Goal: Task Accomplishment & Management: Use online tool/utility

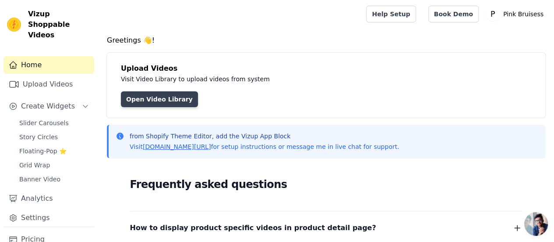
click at [138, 102] on link "Open Video Library" at bounding box center [159, 99] width 77 height 16
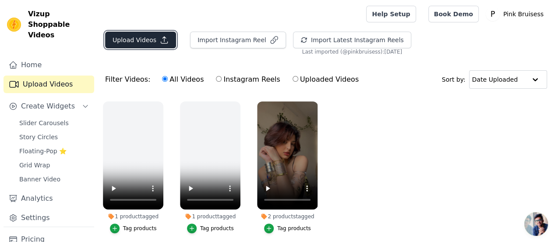
click at [123, 46] on button "Upload Videos" at bounding box center [140, 40] width 71 height 17
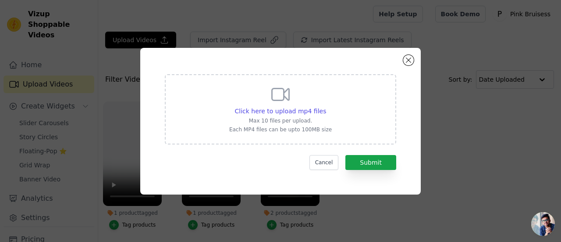
click at [281, 120] on p "Max 10 files per upload." at bounding box center [280, 120] width 103 height 7
click at [326, 107] on input "Click here to upload mp4 files Max 10 files per upload. Each MP4 files can be u…" at bounding box center [326, 106] width 0 height 0
click at [325, 158] on button "Cancel" at bounding box center [323, 162] width 29 height 15
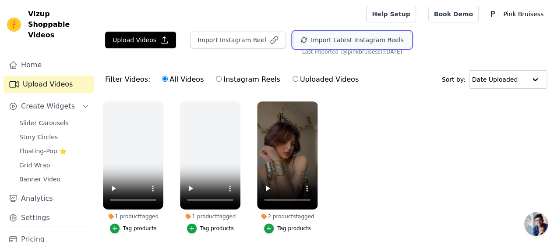
click at [321, 41] on button "Import Latest Instagram Reels" at bounding box center [352, 40] width 118 height 17
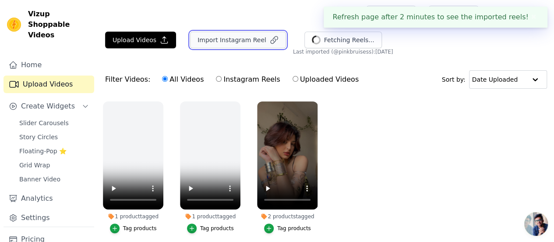
click at [230, 40] on button "Import Instagram Reel" at bounding box center [238, 40] width 96 height 17
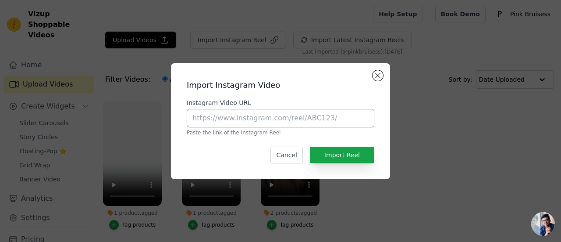
click at [249, 119] on input "Instagram Video URL" at bounding box center [281, 118] width 188 height 18
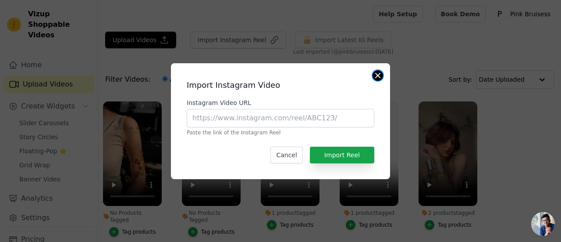
click at [379, 73] on button "Close modal" at bounding box center [378, 75] width 11 height 11
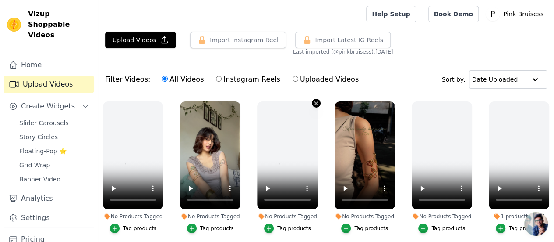
click at [315, 103] on icon "button" at bounding box center [317, 103] width 4 height 4
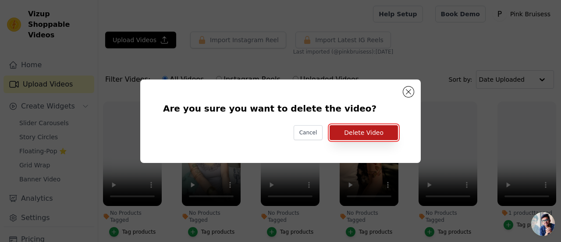
click at [367, 131] on button "Delete Video" at bounding box center [364, 132] width 68 height 15
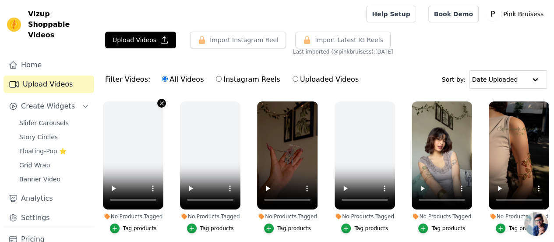
click at [161, 103] on button "No Products Tagged Tag products" at bounding box center [161, 103] width 9 height 9
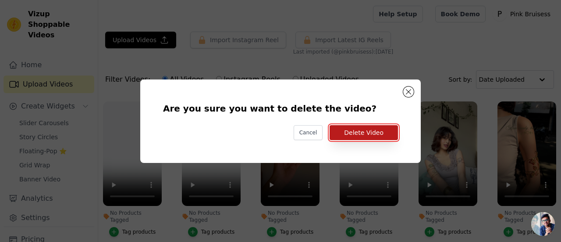
click at [352, 132] on button "Delete Video" at bounding box center [364, 132] width 68 height 15
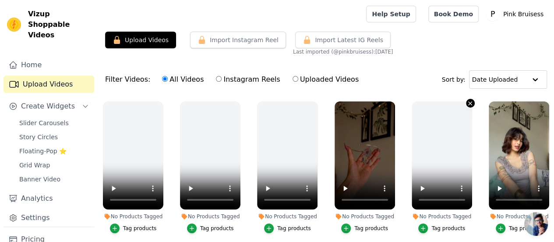
click at [467, 103] on icon "button" at bounding box center [470, 103] width 7 height 7
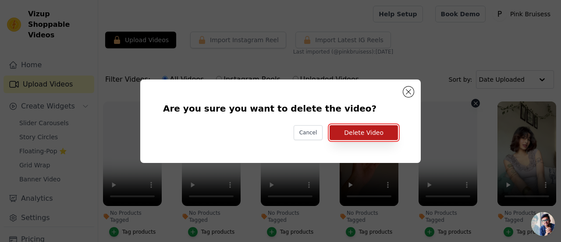
click at [359, 134] on button "Delete Video" at bounding box center [364, 132] width 68 height 15
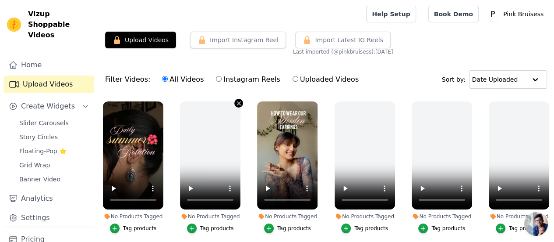
click at [236, 105] on icon "button" at bounding box center [239, 103] width 7 height 7
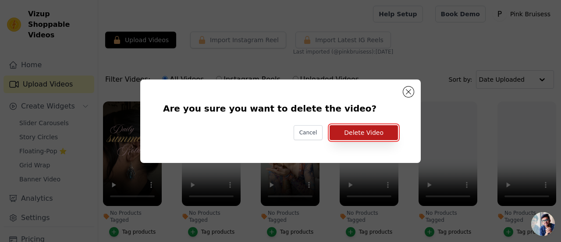
click at [359, 131] on button "Delete Video" at bounding box center [364, 132] width 68 height 15
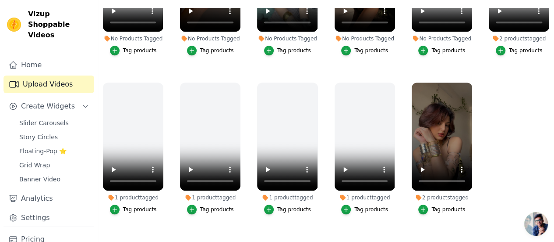
scroll to position [79, 0]
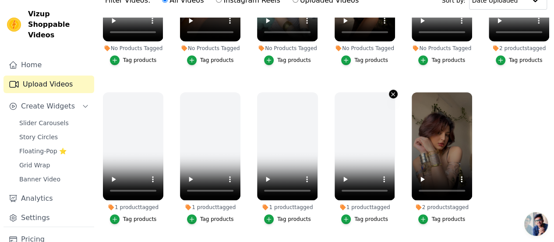
click at [393, 89] on button "1 product tagged Tag products" at bounding box center [393, 93] width 9 height 9
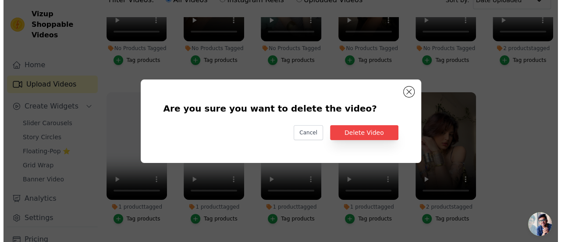
scroll to position [249, 0]
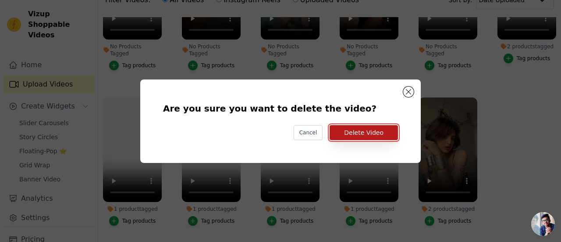
click at [375, 125] on button "Delete Video" at bounding box center [364, 132] width 68 height 15
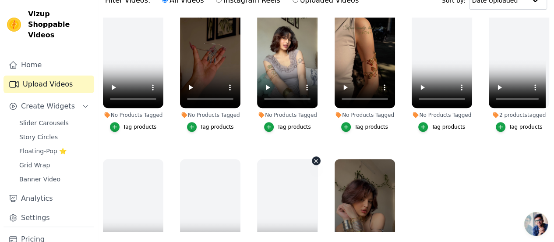
scroll to position [224, 0]
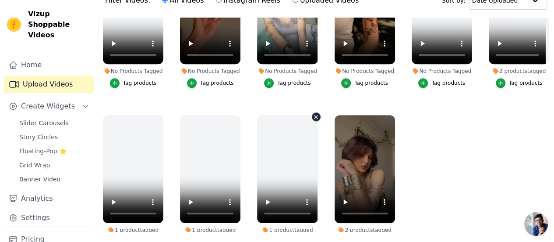
click at [312, 112] on button "1 product tagged Tag products" at bounding box center [316, 116] width 9 height 9
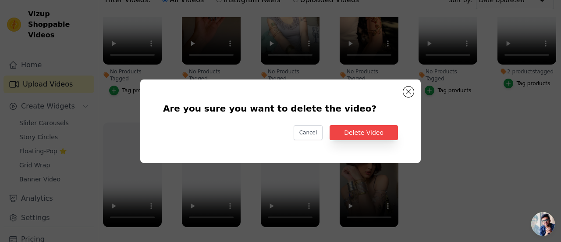
scroll to position [227, 0]
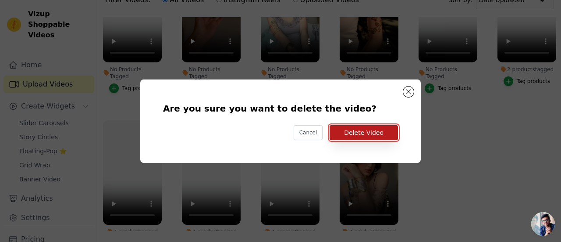
click at [359, 136] on button "Delete Video" at bounding box center [364, 132] width 68 height 15
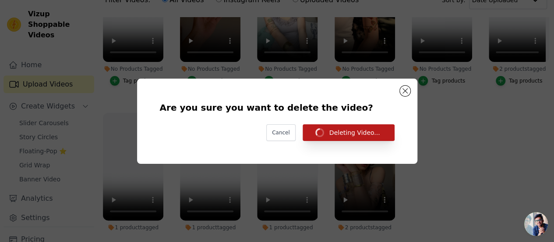
scroll to position [224, 0]
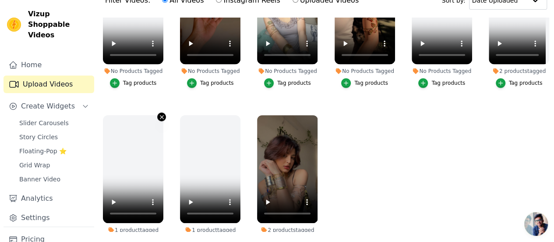
click at [160, 115] on icon "button" at bounding box center [162, 117] width 4 height 4
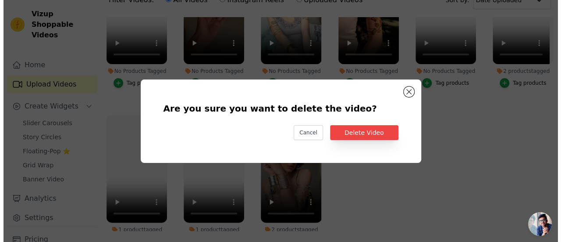
scroll to position [227, 0]
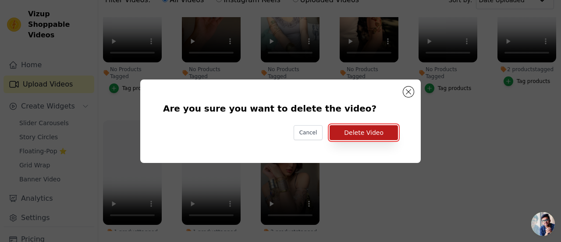
click at [364, 127] on button "Delete Video" at bounding box center [364, 132] width 68 height 15
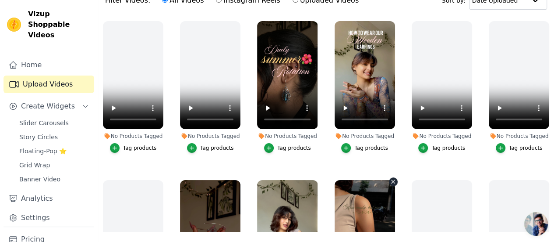
scroll to position [0, 0]
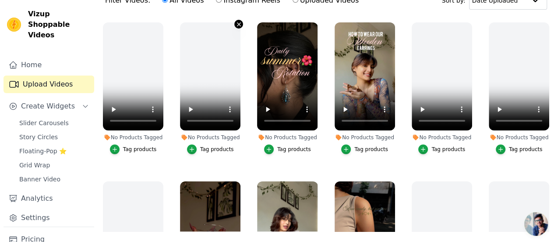
click at [236, 26] on icon "button" at bounding box center [239, 24] width 7 height 7
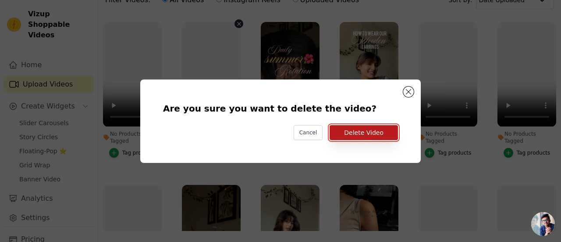
click at [369, 133] on button "Delete Video" at bounding box center [364, 132] width 68 height 15
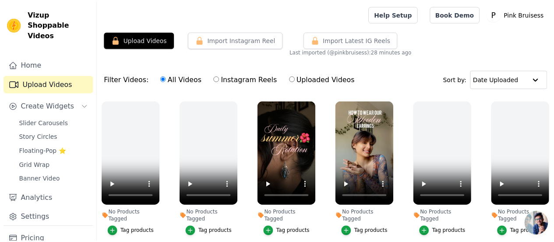
scroll to position [79, 0]
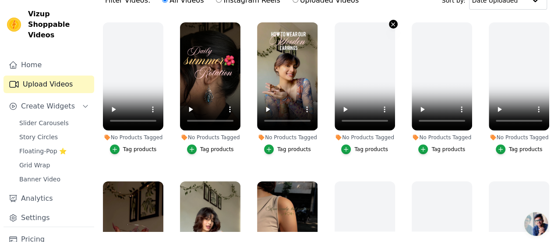
click at [390, 21] on icon "button" at bounding box center [393, 24] width 7 height 7
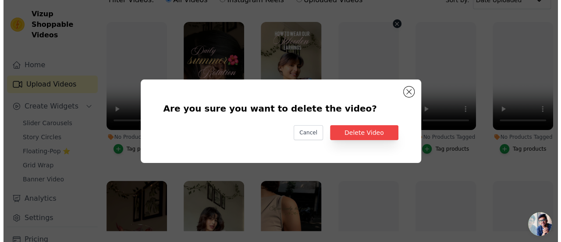
scroll to position [0, 0]
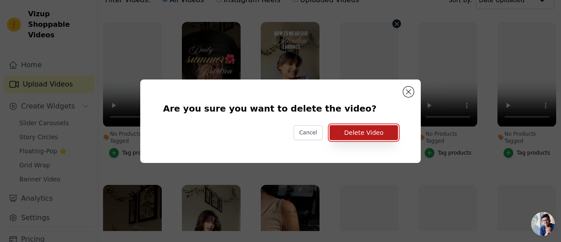
click at [352, 129] on button "Delete Video" at bounding box center [364, 132] width 68 height 15
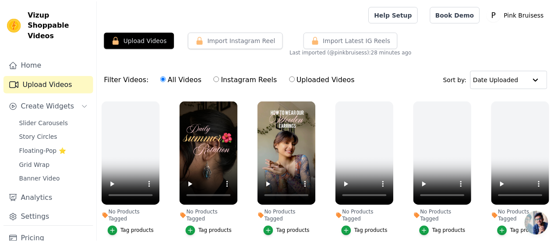
scroll to position [79, 0]
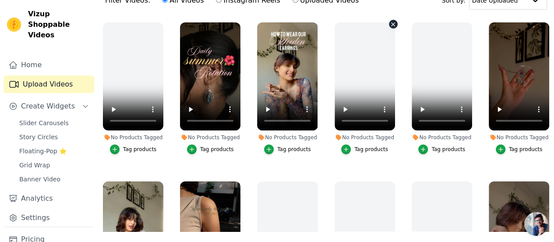
click at [392, 22] on icon "button" at bounding box center [394, 24] width 4 height 4
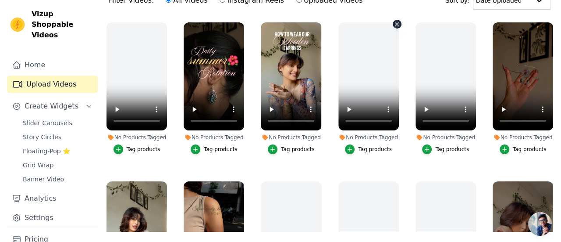
scroll to position [0, 0]
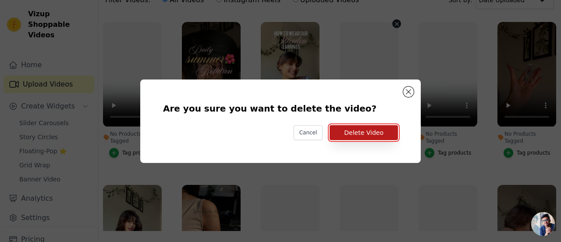
click at [367, 135] on button "Delete Video" at bounding box center [364, 132] width 68 height 15
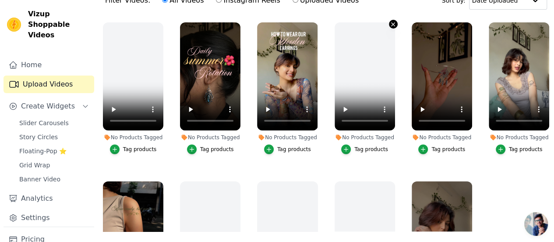
click at [392, 21] on icon "button" at bounding box center [393, 24] width 7 height 7
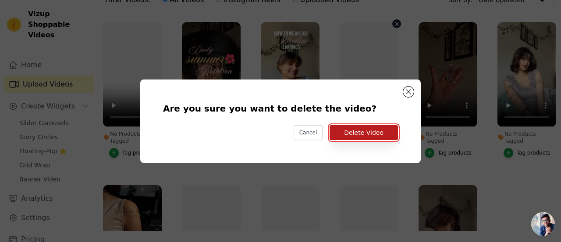
click at [369, 132] on button "Delete Video" at bounding box center [364, 132] width 68 height 15
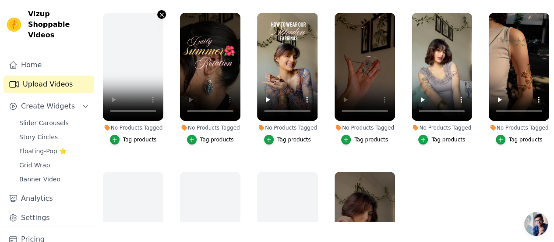
click at [158, 17] on button "No Products Tagged Tag products" at bounding box center [161, 14] width 9 height 9
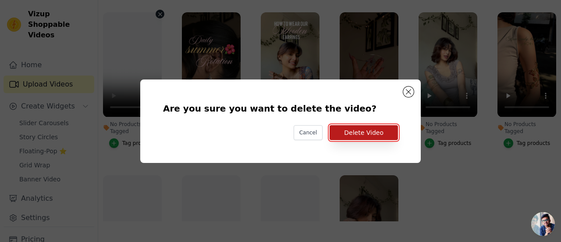
click at [362, 139] on button "Delete Video" at bounding box center [364, 132] width 68 height 15
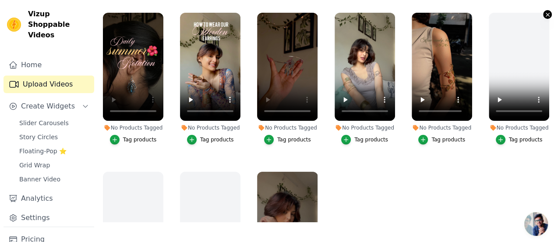
click at [545, 14] on icon "button" at bounding box center [548, 14] width 7 height 7
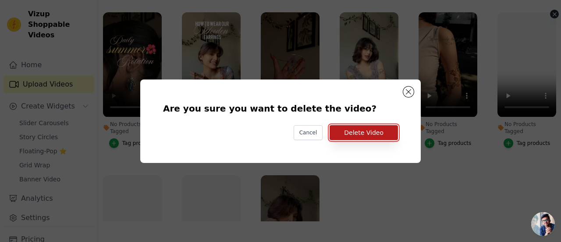
click at [371, 139] on button "Delete Video" at bounding box center [364, 132] width 68 height 15
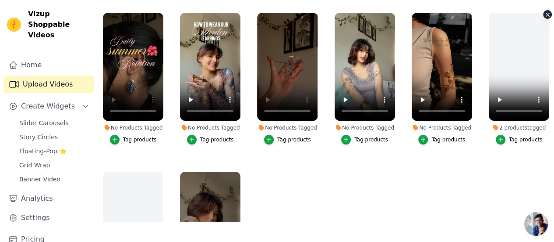
click at [545, 14] on icon "button" at bounding box center [548, 14] width 7 height 7
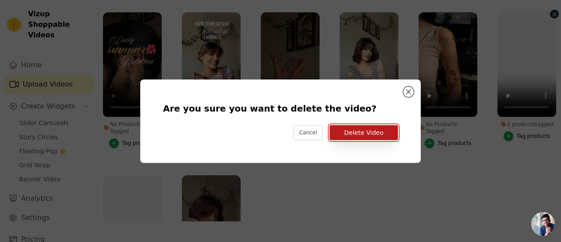
click at [349, 137] on button "Delete Video" at bounding box center [364, 132] width 68 height 15
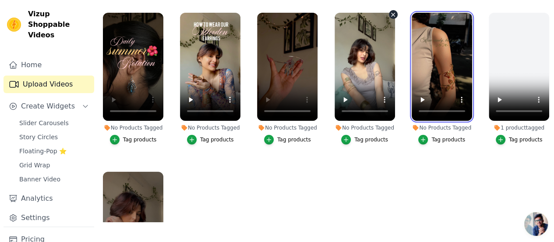
drag, startPoint x: 440, startPoint y: 35, endPoint x: 283, endPoint y: 32, distance: 156.9
click at [283, 32] on ul "No Products Tagged Tag products No Products Tagged Tag products No Products Tag…" at bounding box center [326, 114] width 456 height 213
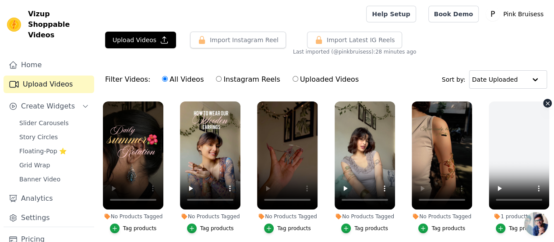
click at [544, 106] on button "1 product tagged Tag products" at bounding box center [548, 103] width 9 height 9
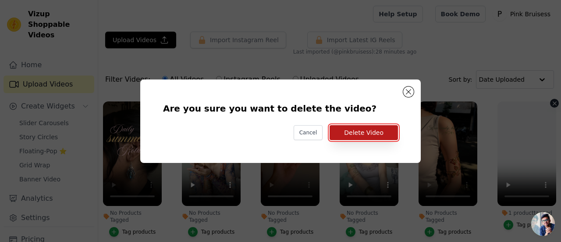
click at [371, 130] on button "Delete Video" at bounding box center [364, 132] width 68 height 15
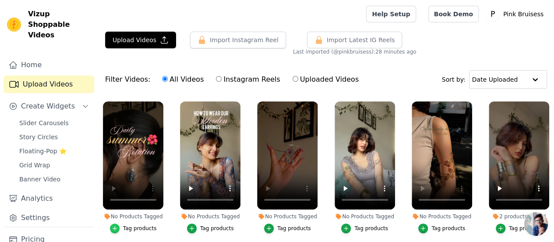
click at [116, 223] on div "button" at bounding box center [115, 228] width 10 height 10
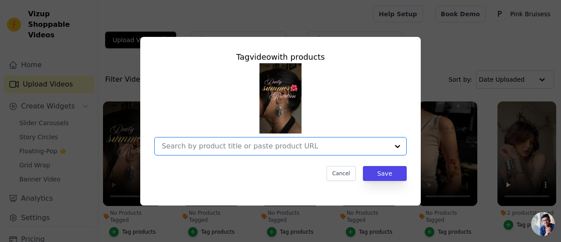
click at [271, 142] on input "No Products Tagged Tag video with products Option undefined, selected. Select i…" at bounding box center [275, 146] width 227 height 8
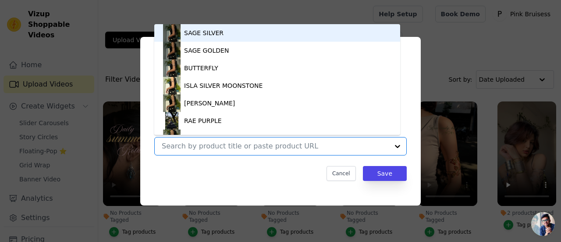
paste input "https://4fnv0sl2p116s4j9-67572170923.shopifypreview.com/collections/earings"
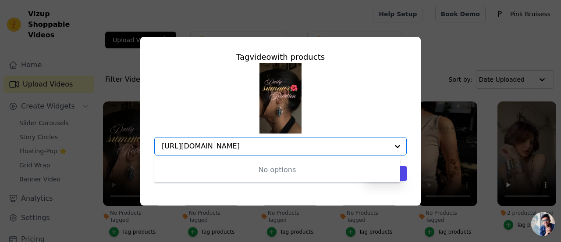
drag, startPoint x: 271, startPoint y: 142, endPoint x: 444, endPoint y: 177, distance: 176.3
click at [444, 177] on div "Tag video with products No options Option undefined, selected. https://4fnv0sl2…" at bounding box center [280, 121] width 533 height 196
type input "https://4fnv0sl2p116s4j9-67572170923.shopifypreview.com/collections/earings"
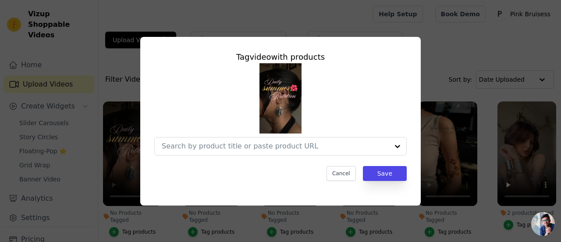
click at [402, 81] on div at bounding box center [280, 109] width 252 height 92
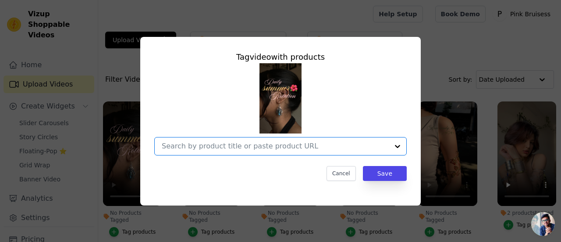
click at [291, 142] on input "No Products Tagged Tag video with products Option undefined, selected. Select i…" at bounding box center [275, 146] width 227 height 8
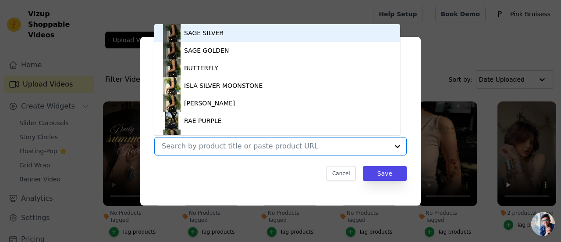
paste input "https://4fnv0sl2p116s4j9-67572170923.shopifypreview.com/collections/earings"
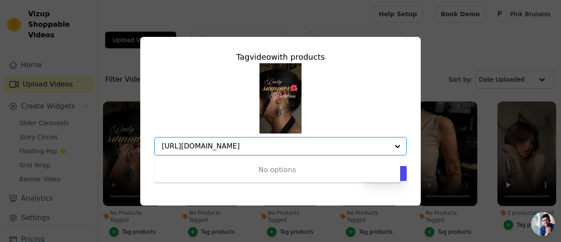
type input "https://4fnv0sl2p116s4j9-67572170923.shopifypreview.com/collections/earings"
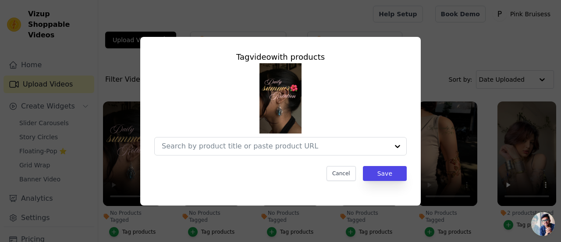
scroll to position [0, 0]
click at [376, 114] on div at bounding box center [280, 109] width 252 height 92
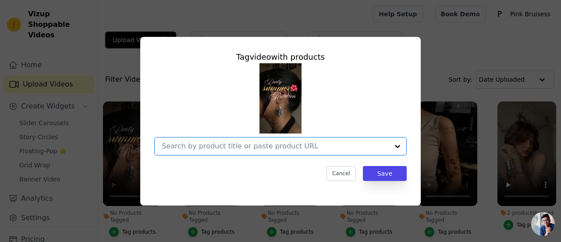
click at [314, 148] on input "No Products Tagged Tag video with products Option undefined, selected. Select i…" at bounding box center [275, 146] width 227 height 8
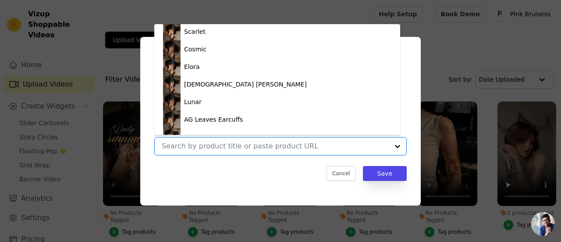
scroll to position [370, 0]
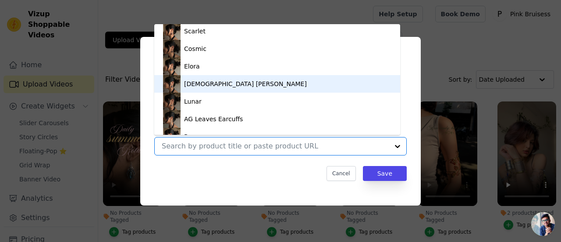
click at [201, 84] on div "Lady Astrid" at bounding box center [245, 83] width 123 height 9
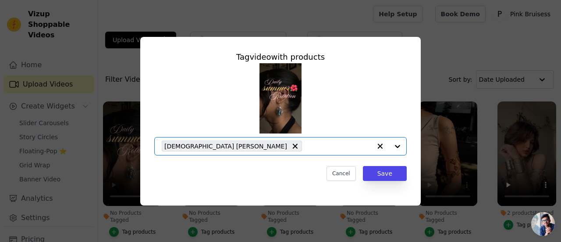
click at [306, 149] on input "No Products Tagged Tag video with products Option Lady Astrid, selected. Select…" at bounding box center [338, 146] width 65 height 8
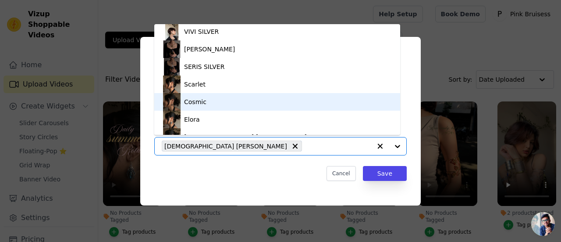
scroll to position [316, 0]
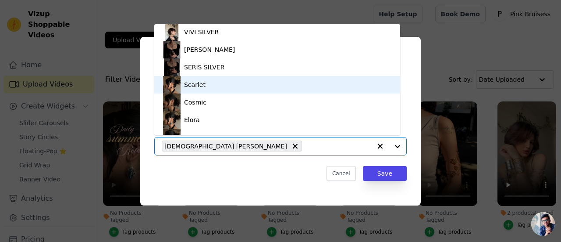
click at [195, 89] on div "Scarlet" at bounding box center [277, 85] width 228 height 18
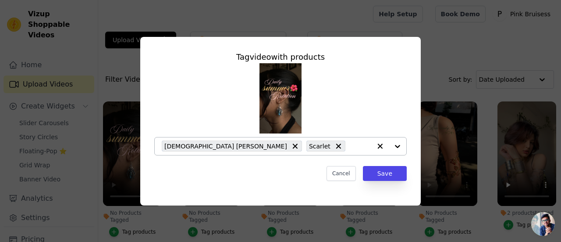
click at [250, 155] on div "Lady Astrid Scarlet" at bounding box center [280, 146] width 252 height 18
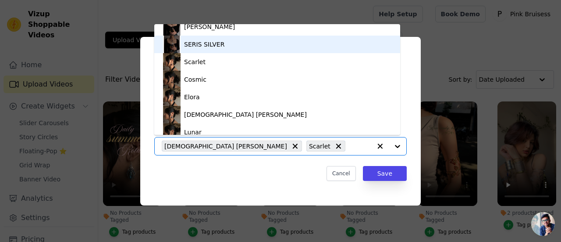
scroll to position [340, 0]
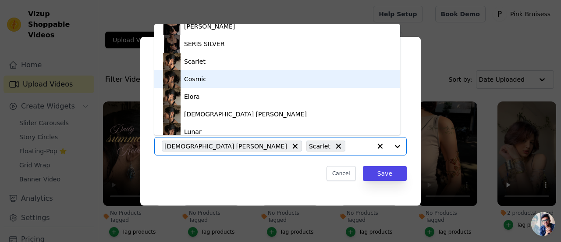
click at [183, 77] on div "Cosmic" at bounding box center [277, 79] width 228 height 18
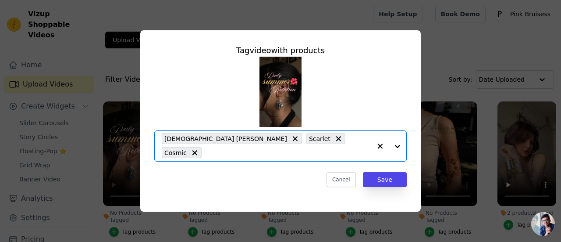
click at [299, 149] on input "No Products Tagged Tag video with products Option Lady Astrid, Scarlet, Cosmic,…" at bounding box center [288, 152] width 165 height 8
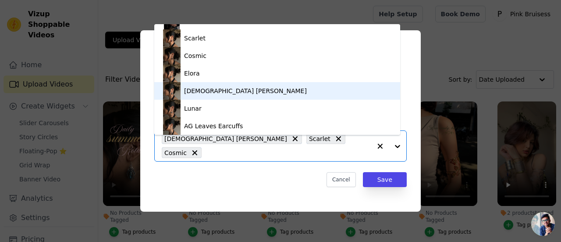
scroll to position [354, 0]
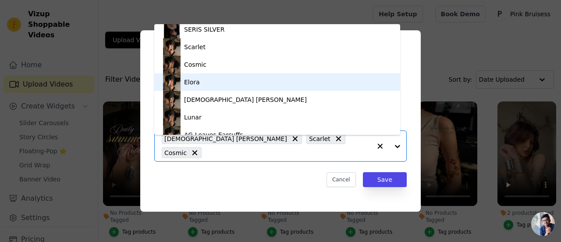
click at [208, 75] on div "Elora" at bounding box center [277, 82] width 228 height 18
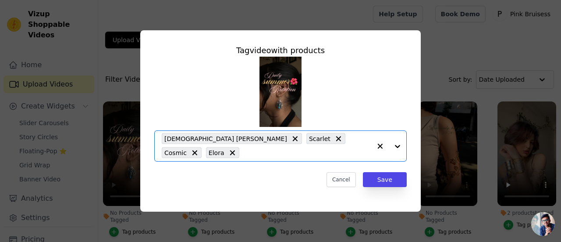
click at [340, 148] on input "No Products Tagged Tag video with products Option Lady Astrid, Scarlet, Cosmic,…" at bounding box center [308, 152] width 128 height 8
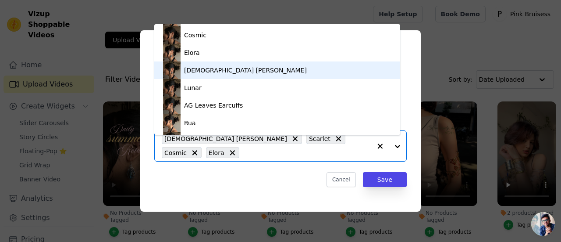
scroll to position [384, 0]
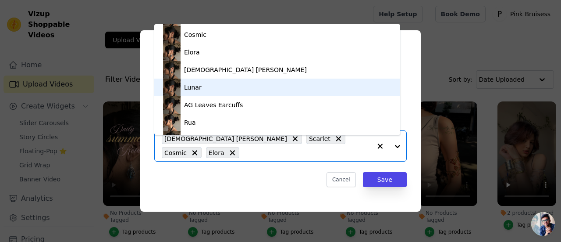
click at [207, 90] on div "Lunar" at bounding box center [277, 87] width 228 height 18
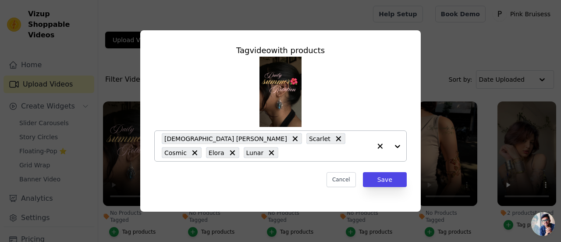
click at [205, 157] on div "Lady Astrid Scarlet Cosmic Elora Lunar" at bounding box center [267, 146] width 210 height 30
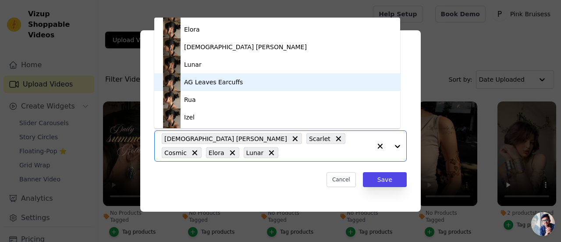
scroll to position [401, 0]
click at [197, 77] on div "AG Leaves Earcuffs" at bounding box center [213, 81] width 59 height 9
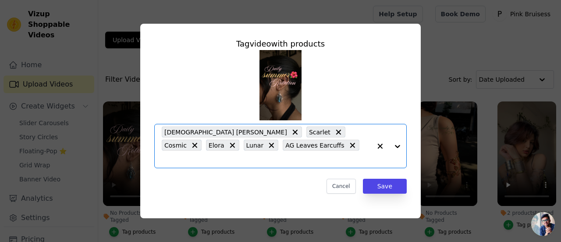
click at [242, 155] on input "No Products Tagged Tag video with products Option Lady Astrid, Scarlet, Cosmic,…" at bounding box center [267, 159] width 210 height 8
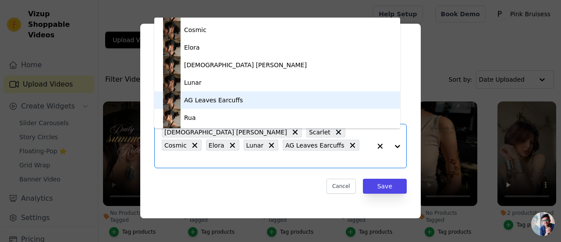
scroll to position [423, 0]
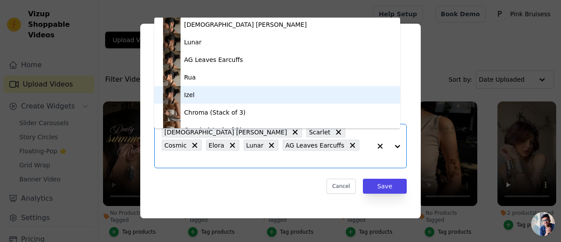
click at [204, 96] on div "Izel" at bounding box center [277, 95] width 228 height 18
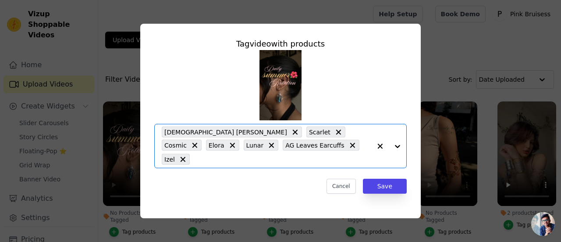
click at [271, 155] on input "No Products Tagged Tag video with products Option Lady Astrid, Scarlet, Cosmic,…" at bounding box center [282, 159] width 177 height 8
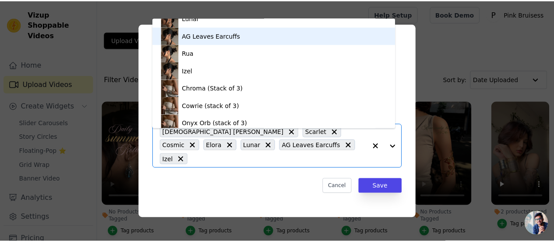
scroll to position [428, 0]
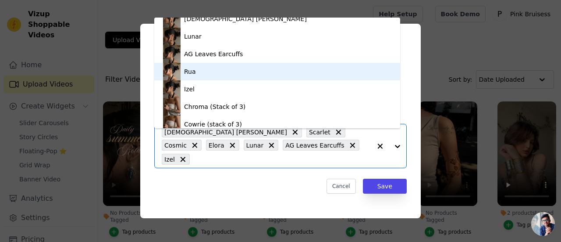
click at [207, 72] on div "Rua" at bounding box center [277, 72] width 228 height 18
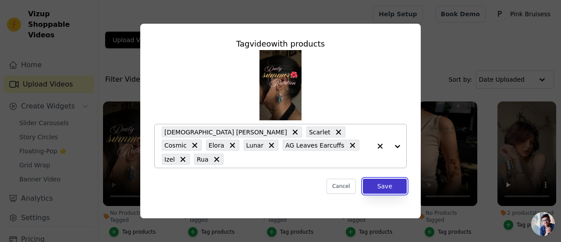
click at [391, 184] on button "Save" at bounding box center [385, 185] width 44 height 15
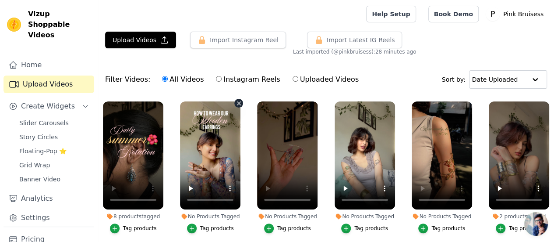
scroll to position [47, 0]
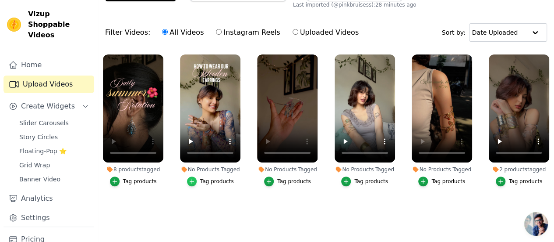
click at [195, 178] on icon "button" at bounding box center [192, 181] width 6 height 6
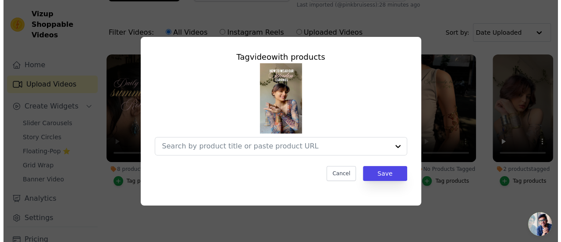
scroll to position [0, 0]
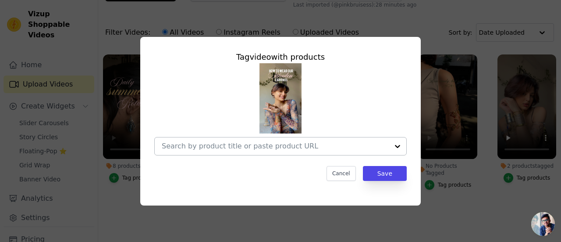
click at [218, 151] on div at bounding box center [275, 146] width 227 height 18
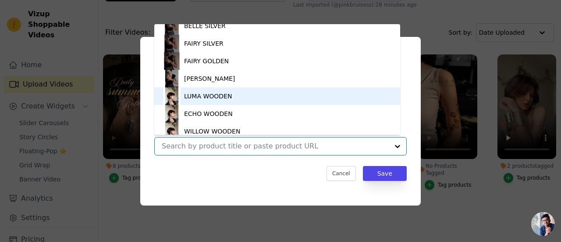
scroll to position [197, 0]
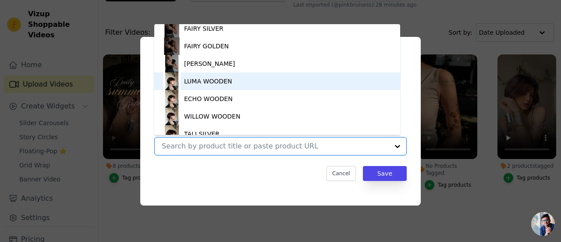
click at [184, 81] on div "LUMA WOODEN" at bounding box center [208, 81] width 48 height 9
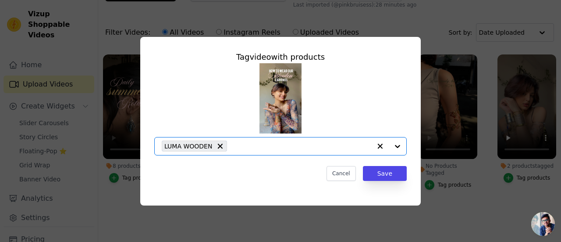
click at [251, 144] on input "No Products Tagged Tag video with products Option LUMA WOODEN, selected. Select…" at bounding box center [301, 146] width 140 height 8
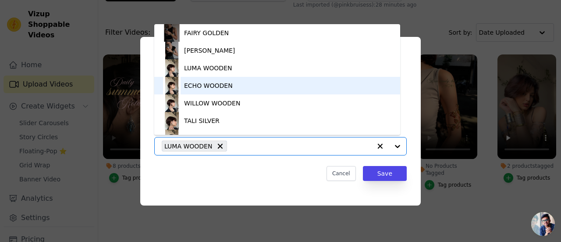
scroll to position [224, 0]
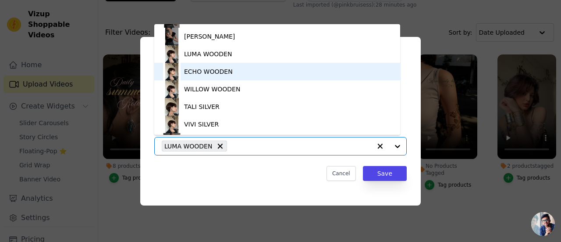
click at [217, 68] on div "ECHO WOODEN" at bounding box center [208, 71] width 49 height 9
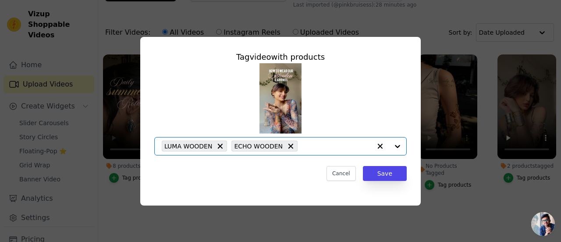
click at [306, 149] on input "No Products Tagged Tag video with products Option LUMA WOODEN, ECHO WOODEN, sel…" at bounding box center [336, 146] width 69 height 8
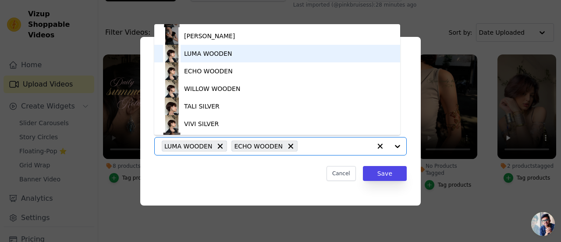
scroll to position [225, 0]
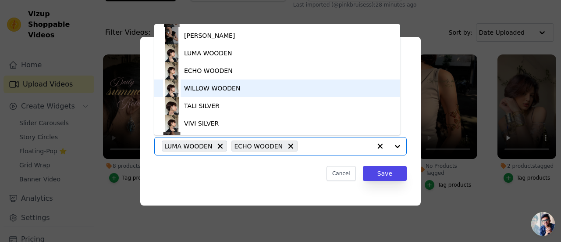
click at [256, 89] on div "WILLOW WOODEN" at bounding box center [277, 88] width 228 height 18
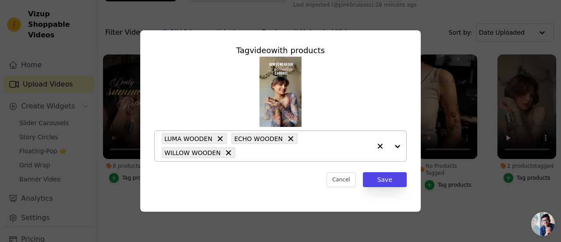
click at [274, 161] on div "LUMA WOODEN ECHO WOODEN WILLOW WOODEN" at bounding box center [267, 146] width 210 height 30
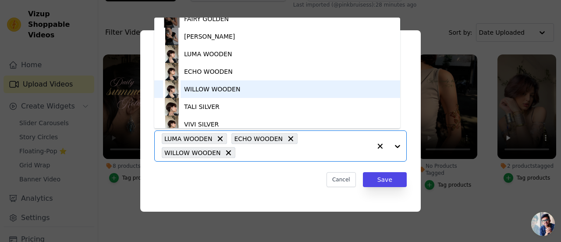
scroll to position [219, 0]
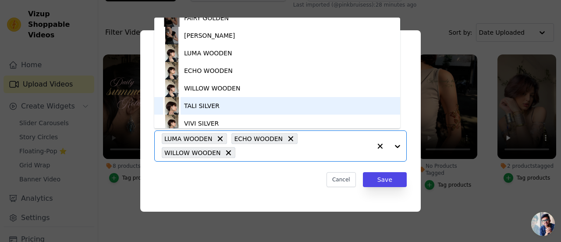
click at [235, 100] on div "TALI SILVER" at bounding box center [277, 106] width 228 height 18
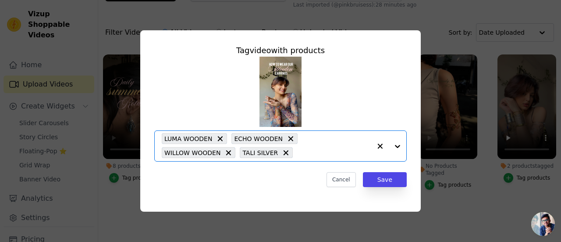
click at [247, 161] on div "LUMA WOODEN ECHO WOODEN WILLOW WOODEN TALI SILVER" at bounding box center [267, 146] width 210 height 30
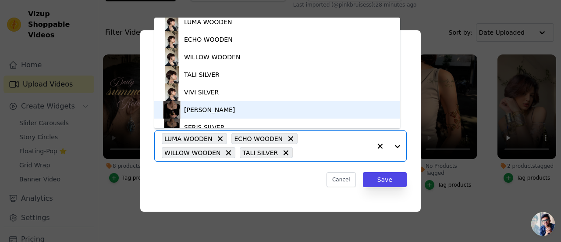
scroll to position [258, 0]
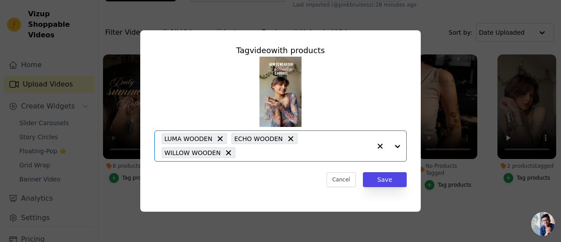
click at [247, 150] on input "No Products Tagged Tag video with products Option LUMA WOODEN, ECHO WOODEN, WIL…" at bounding box center [305, 152] width 131 height 8
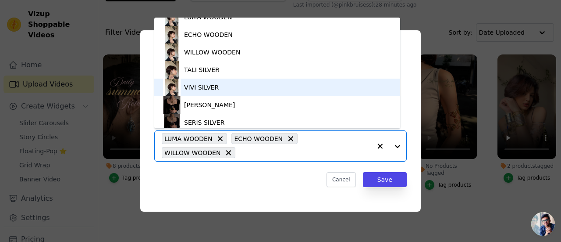
scroll to position [261, 0]
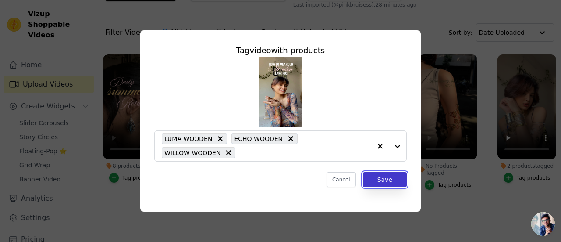
click at [391, 176] on button "Save" at bounding box center [385, 179] width 44 height 15
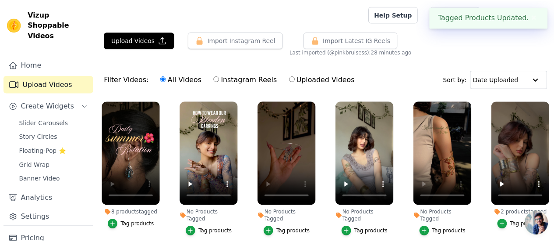
scroll to position [47, 0]
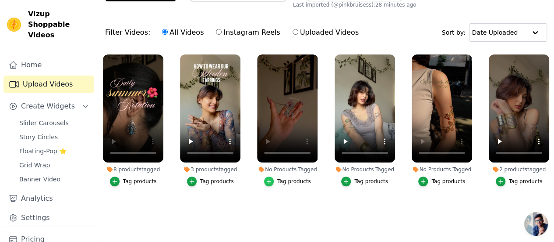
click at [272, 178] on icon "button" at bounding box center [269, 181] width 6 height 6
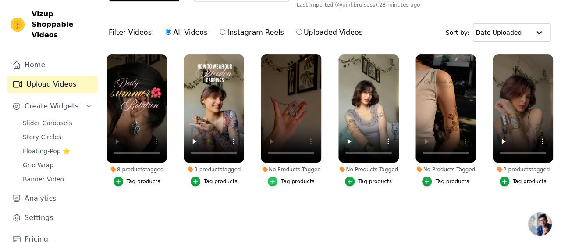
scroll to position [0, 0]
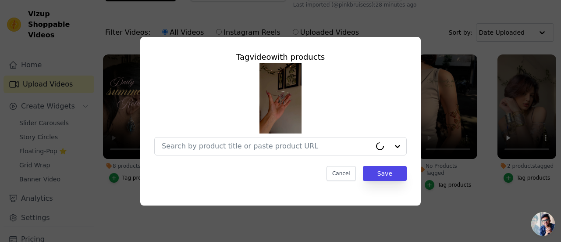
click at [273, 177] on div "Cancel Save" at bounding box center [280, 173] width 252 height 15
click at [185, 139] on div at bounding box center [275, 146] width 227 height 18
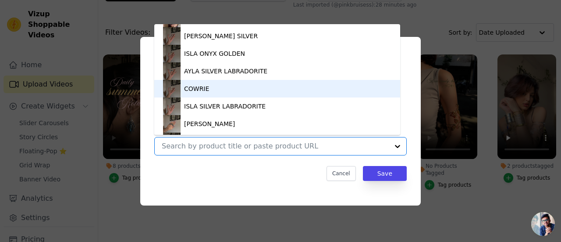
scroll to position [696, 0]
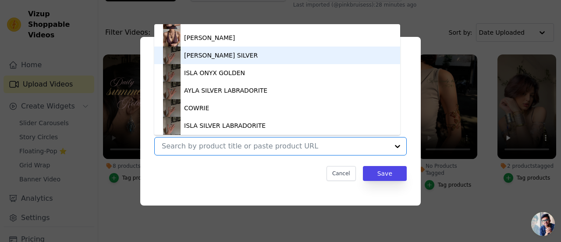
click at [204, 56] on div "ARLEY SILVER" at bounding box center [221, 55] width 74 height 9
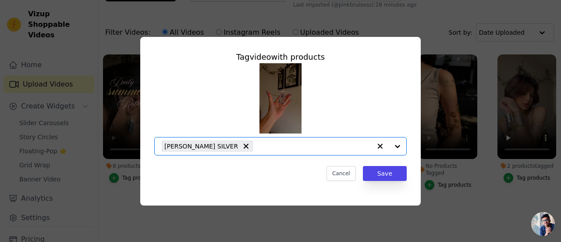
click at [257, 148] on input "No Products Tagged Tag video with products Option ARLEY SILVER, selected. Selec…" at bounding box center [314, 146] width 114 height 8
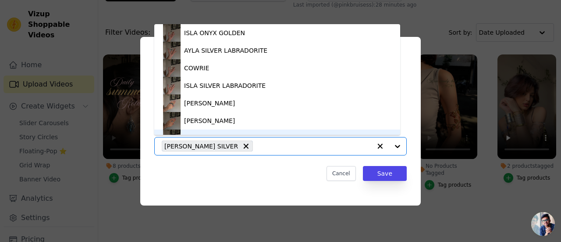
scroll to position [749, 0]
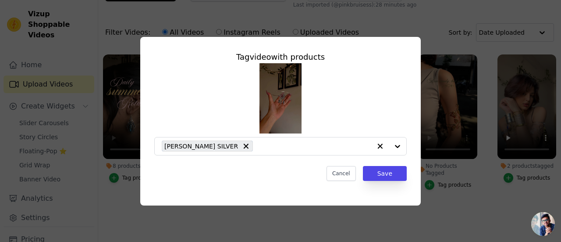
click at [514, 34] on div "Tag video with products ARLEY SILVER Cancel Save" at bounding box center [280, 121] width 533 height 196
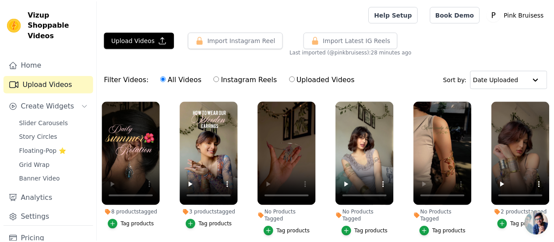
scroll to position [47, 0]
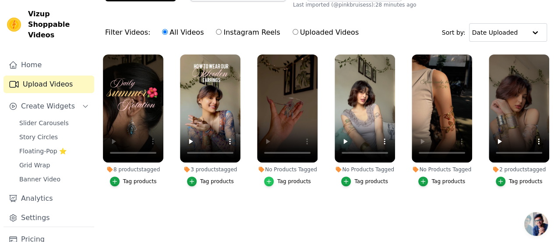
click at [269, 179] on icon "button" at bounding box center [269, 181] width 4 height 4
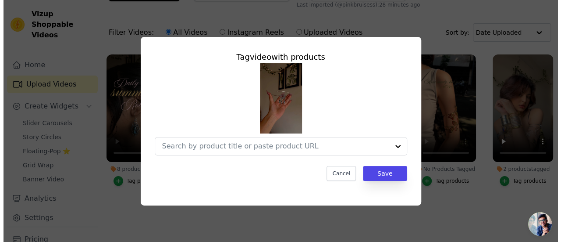
scroll to position [0, 0]
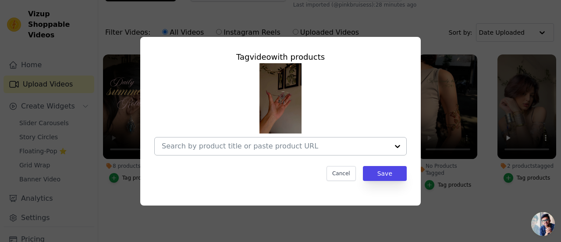
click at [231, 149] on input "No Products Tagged Tag video with products Cancel Save Tag products" at bounding box center [275, 146] width 227 height 8
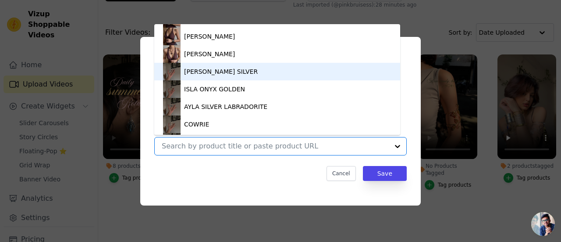
scroll to position [679, 0]
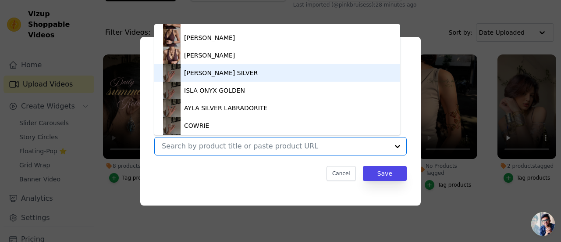
click at [201, 74] on div "ARLEY SILVER" at bounding box center [221, 72] width 74 height 9
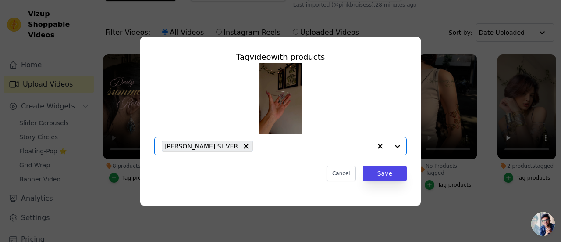
click at [257, 145] on input "No Products Tagged Tag video with products Option ARLEY SILVER, selected. Selec…" at bounding box center [314, 146] width 114 height 8
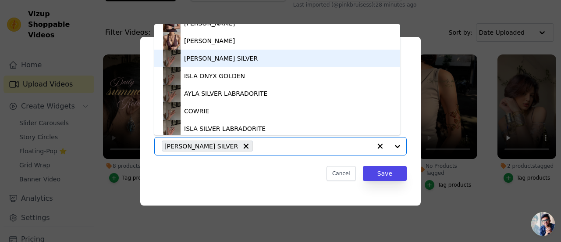
scroll to position [693, 0]
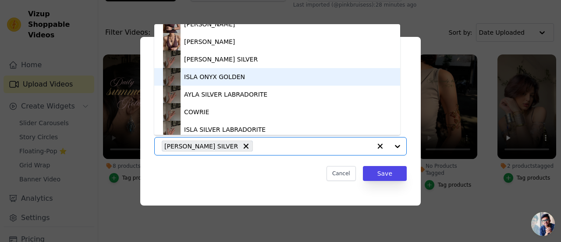
click at [195, 83] on div "ISLA ONYX GOLDEN" at bounding box center [277, 77] width 228 height 18
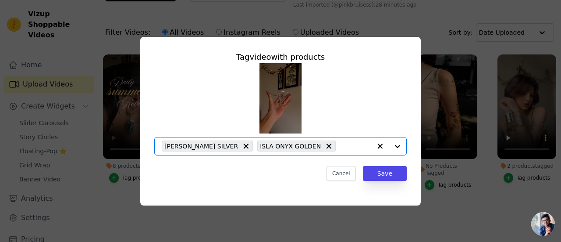
click at [340, 144] on input "No Products Tagged Tag video with products Option ARLEY SILVER, ISLA ONYX GOLDE…" at bounding box center [355, 146] width 31 height 8
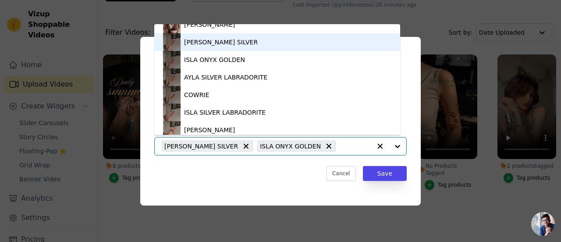
scroll to position [692, 0]
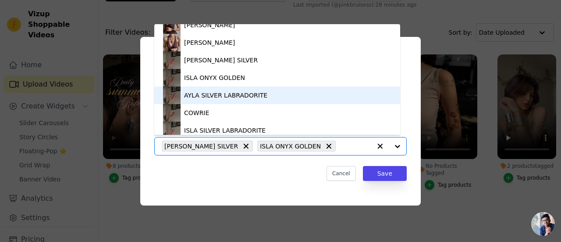
click at [206, 97] on div "AYLA SILVER LABRADORITE" at bounding box center [225, 95] width 83 height 9
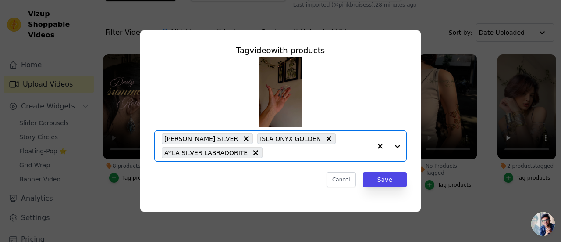
click at [273, 151] on input "No Products Tagged Tag video with products Option ARLEY SILVER, ISLA ONYX GOLDE…" at bounding box center [319, 152] width 104 height 8
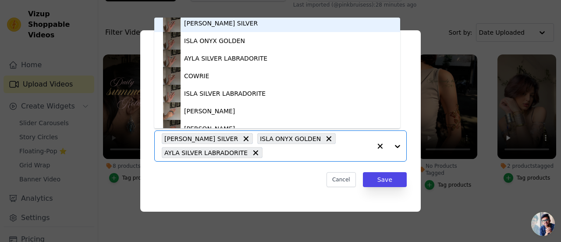
scroll to position [719, 0]
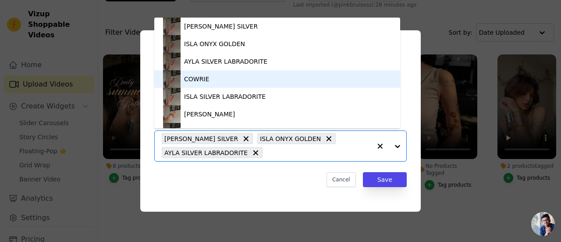
click at [211, 85] on div "COWRIE" at bounding box center [277, 79] width 228 height 18
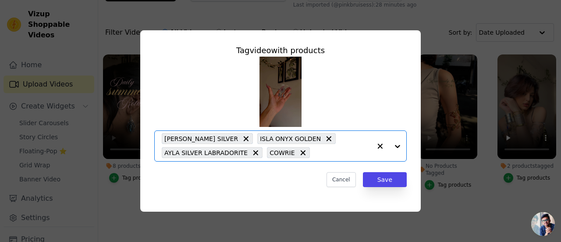
click at [314, 156] on input "No Products Tagged Tag video with products Option ARLEY SILVER, ISLA ONYX GOLDE…" at bounding box center [342, 152] width 57 height 8
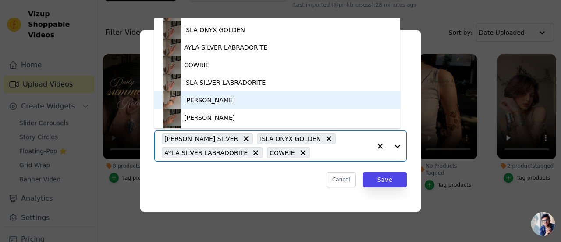
scroll to position [743, 0]
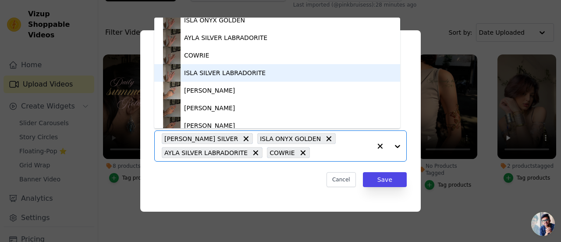
click at [241, 76] on div "ISLA SILVER LABRADORITE" at bounding box center [225, 72] width 82 height 9
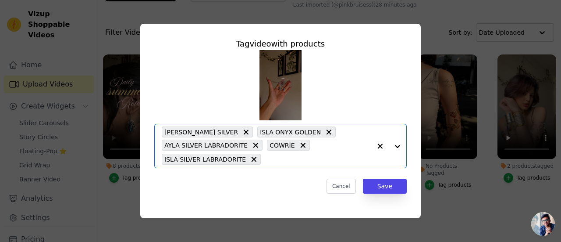
click at [271, 158] on input "No Products Tagged Tag video with products Option ARLEY SILVER, ISLA ONYX GOLDE…" at bounding box center [318, 159] width 106 height 8
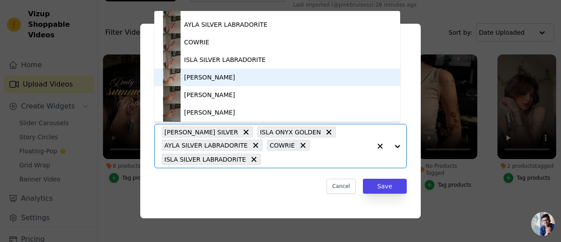
scroll to position [749, 0]
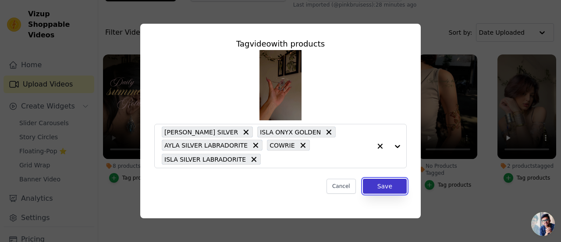
click at [389, 187] on button "Save" at bounding box center [385, 185] width 44 height 15
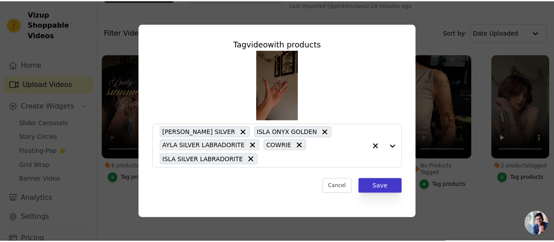
scroll to position [47, 0]
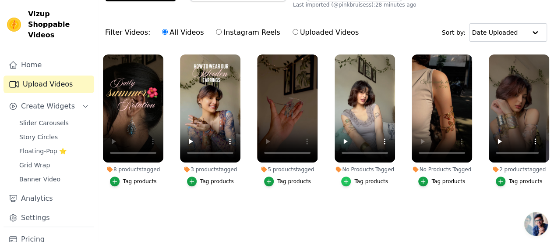
click at [351, 176] on div "button" at bounding box center [346, 181] width 10 height 10
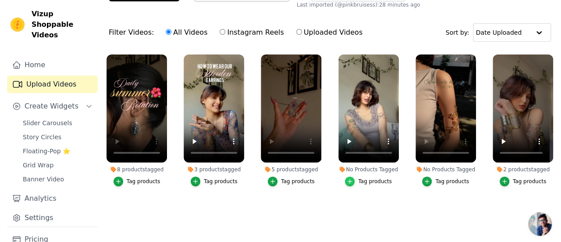
scroll to position [0, 0]
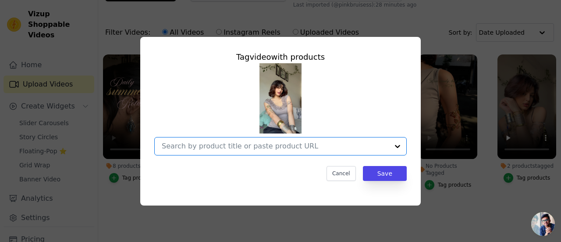
click at [229, 144] on input "No Products Tagged Tag video with products Option undefined, selected. Select i…" at bounding box center [275, 146] width 227 height 8
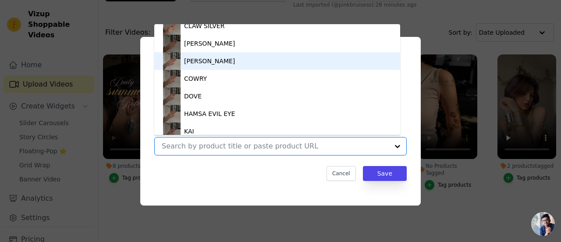
scroll to position [942, 0]
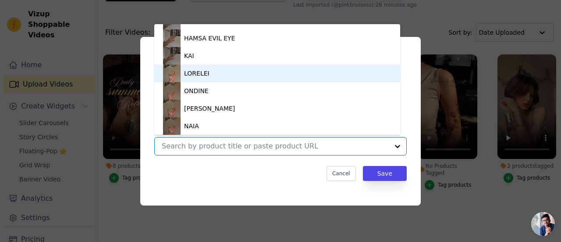
click at [194, 73] on div "LORELEI" at bounding box center [196, 73] width 25 height 9
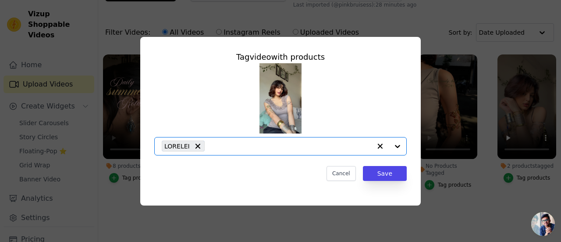
click at [212, 146] on input "No Products Tagged Tag video with products Option LORELEI, selected. Select is …" at bounding box center [290, 146] width 162 height 8
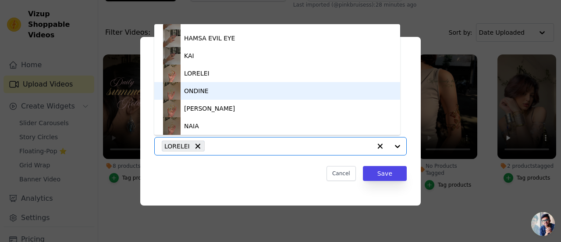
click at [205, 90] on div "ONDINE" at bounding box center [196, 90] width 25 height 9
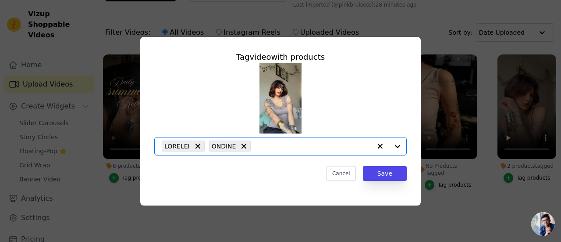
click at [255, 146] on input "No Products Tagged Tag video with products Option LORELEI, ONDINE, selected. Se…" at bounding box center [313, 146] width 116 height 8
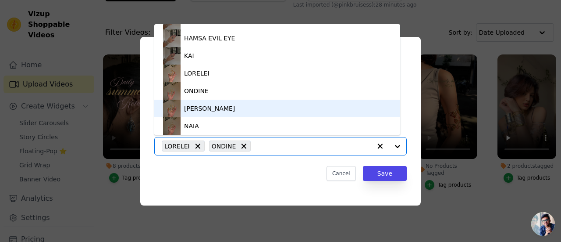
click at [215, 110] on div "CORALIA" at bounding box center [277, 108] width 228 height 18
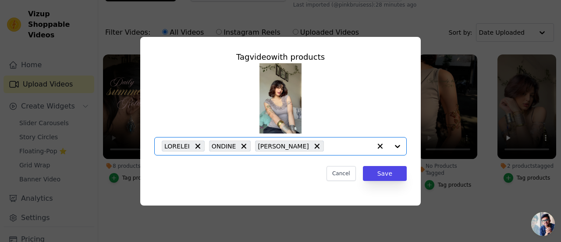
click at [328, 149] on input "No Products Tagged Tag video with products Option LORELEI, ONDINE, CORALIA, sel…" at bounding box center [349, 146] width 43 height 8
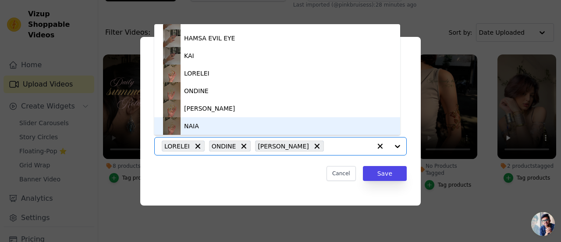
click at [195, 128] on div "NAIA" at bounding box center [191, 125] width 15 height 9
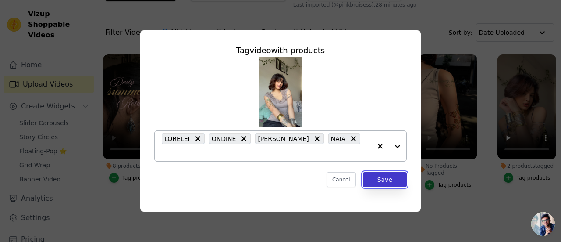
click at [389, 174] on button "Save" at bounding box center [385, 179] width 44 height 15
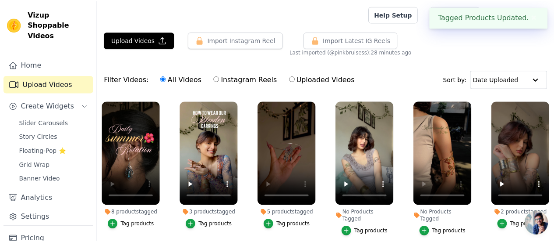
scroll to position [47, 0]
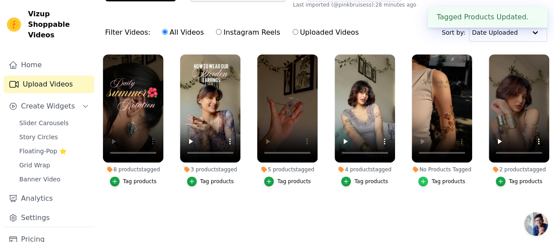
click at [428, 177] on div "button" at bounding box center [424, 181] width 10 height 10
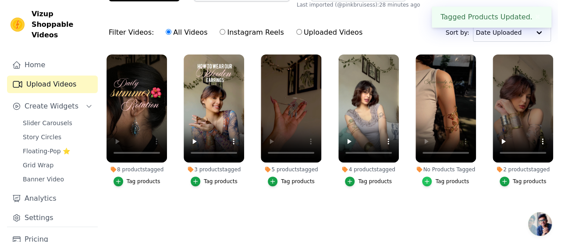
scroll to position [0, 0]
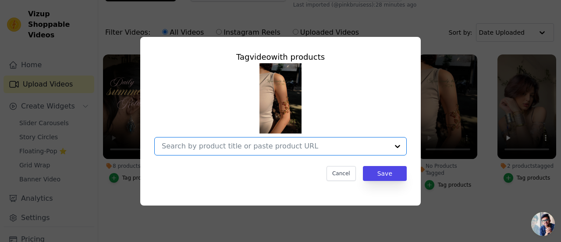
click at [297, 144] on input "No Products Tagged Tag video with products Option undefined, selected. Select i…" at bounding box center [275, 146] width 227 height 8
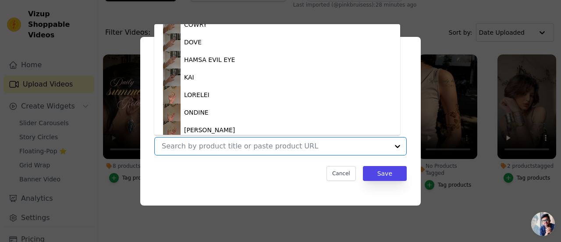
scroll to position [942, 0]
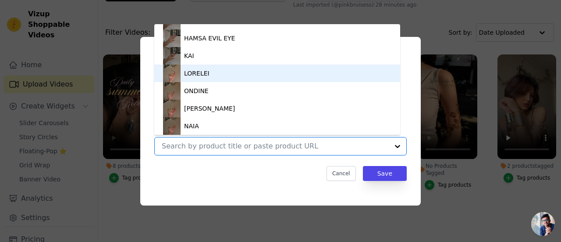
click at [240, 75] on div "LORELEI" at bounding box center [277, 73] width 228 height 18
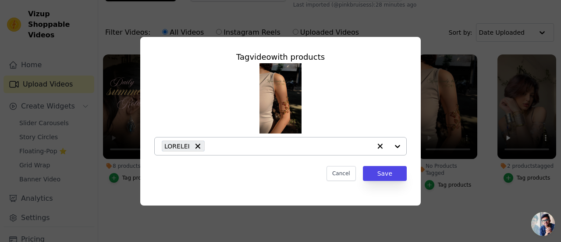
click at [235, 153] on div "LORELEI" at bounding box center [267, 146] width 210 height 18
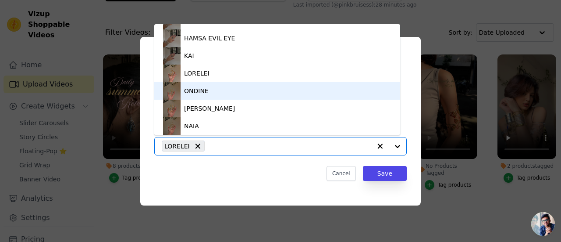
click at [199, 94] on div "ONDINE" at bounding box center [196, 90] width 25 height 9
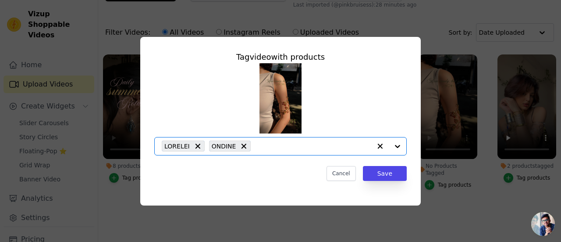
click at [257, 149] on input "No Products Tagged Tag video with products Option LORELEI, ONDINE, selected. Se…" at bounding box center [313, 146] width 116 height 8
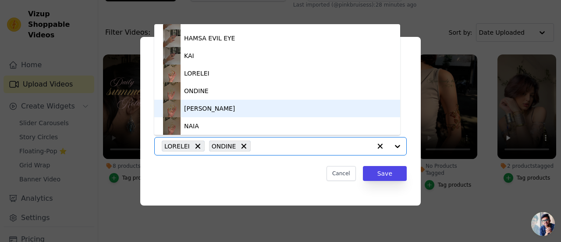
click at [220, 114] on div "CORALIA" at bounding box center [277, 108] width 228 height 18
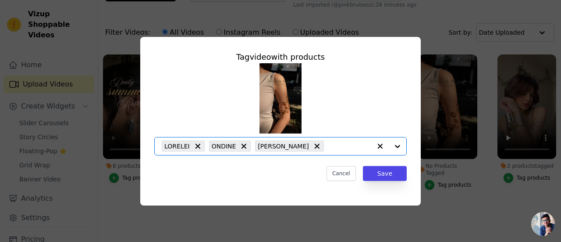
click at [328, 146] on input "No Products Tagged Tag video with products Option LORELEI, ONDINE, CORALIA, sel…" at bounding box center [349, 146] width 43 height 8
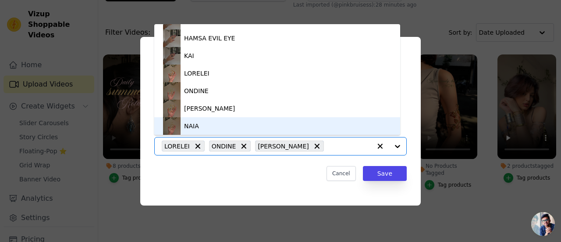
click at [212, 124] on div "NAIA" at bounding box center [277, 126] width 228 height 18
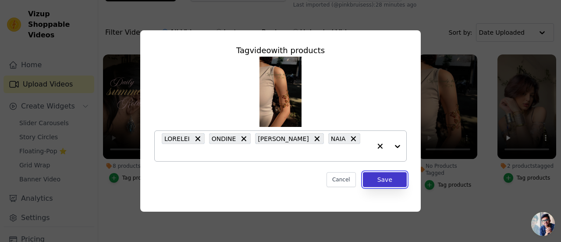
click at [389, 178] on button "Save" at bounding box center [385, 179] width 44 height 15
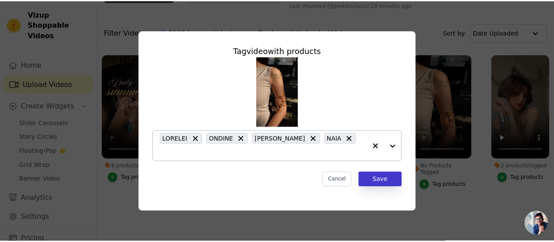
scroll to position [47, 0]
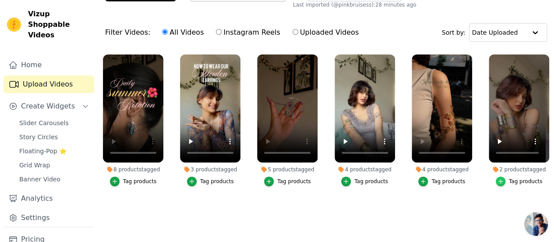
click at [500, 176] on div "button" at bounding box center [501, 181] width 10 height 10
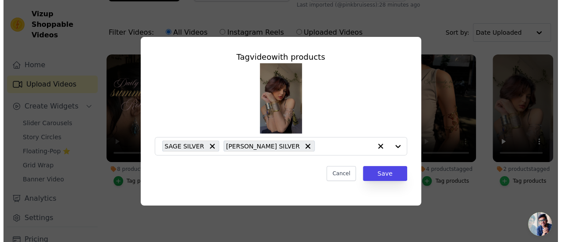
scroll to position [0, 0]
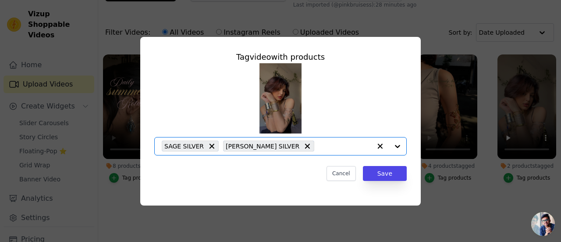
click at [319, 150] on input "2 products tagged Tag video with products Option SAGE SILVER, ALVA SILVER, sele…" at bounding box center [345, 146] width 53 height 8
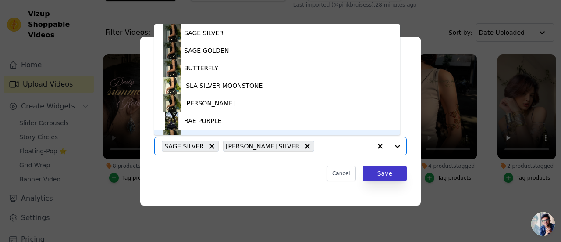
scroll to position [12, 0]
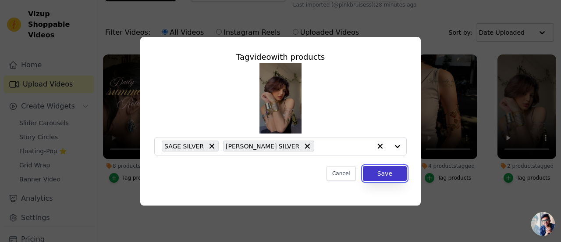
click at [383, 171] on button "Save" at bounding box center [385, 173] width 44 height 15
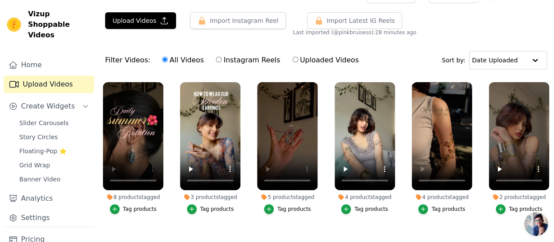
scroll to position [0, 0]
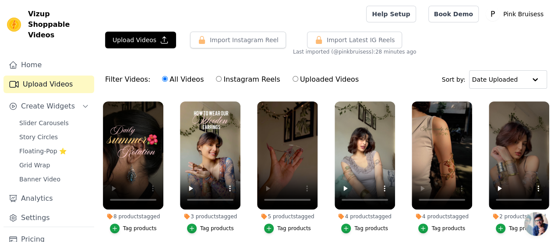
click at [293, 77] on input "Uploaded Videos" at bounding box center [296, 79] width 6 height 6
radio input "true"
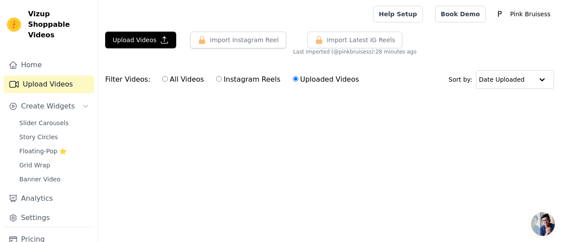
click at [162, 80] on input "All Videos" at bounding box center [165, 79] width 6 height 6
radio input "true"
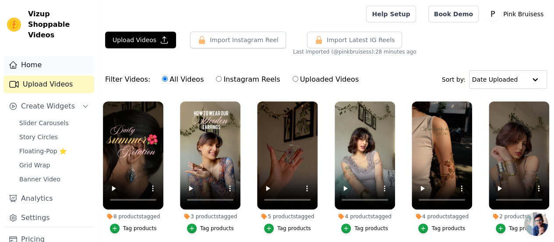
click at [35, 57] on link "Home" at bounding box center [49, 65] width 91 height 18
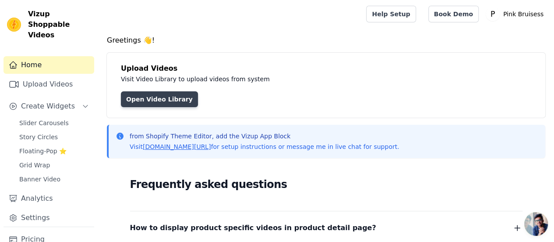
click at [146, 95] on link "Open Video Library" at bounding box center [159, 99] width 77 height 16
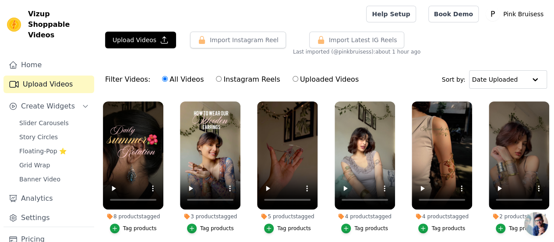
scroll to position [47, 0]
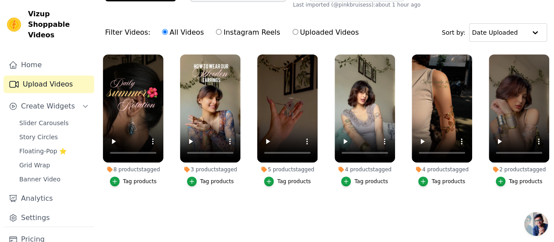
click at [174, 209] on ul "8 products tagged Tag products 3 products tagged Tag products 5 products tagged…" at bounding box center [326, 136] width 456 height 173
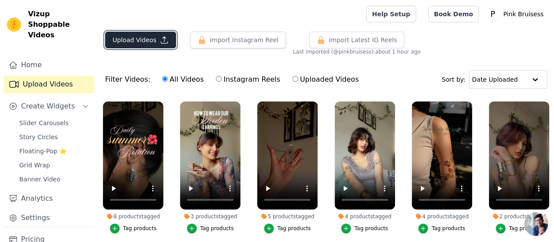
click at [132, 41] on button "Upload Videos" at bounding box center [140, 40] width 71 height 17
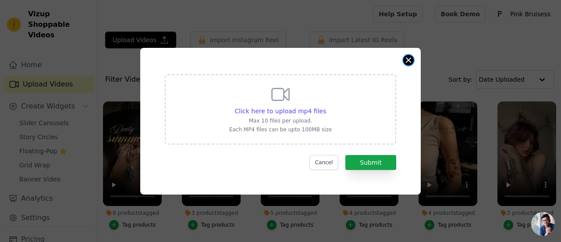
click at [409, 57] on button "Close modal" at bounding box center [408, 60] width 11 height 11
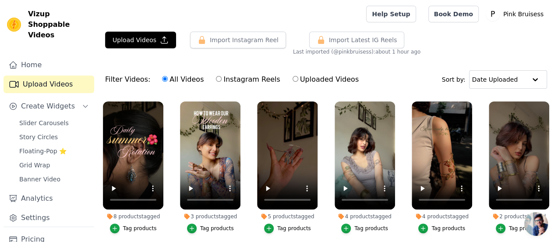
click at [362, 68] on div "Filter Videos: All Videos Instagram Reels Uploaded Videos Sort by: Date Uploaded" at bounding box center [326, 79] width 456 height 34
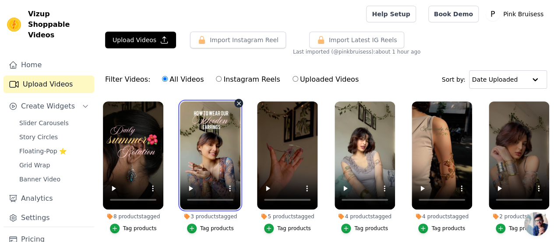
click at [207, 151] on video at bounding box center [210, 155] width 60 height 108
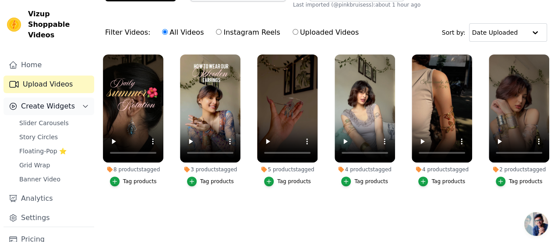
click at [60, 101] on span "Create Widgets" at bounding box center [48, 106] width 54 height 11
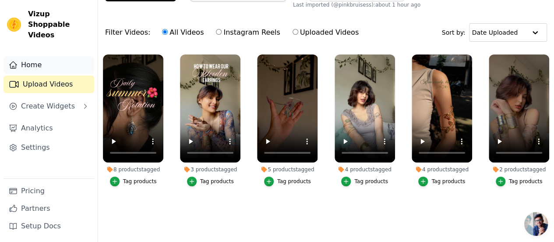
click at [42, 56] on link "Home" at bounding box center [49, 65] width 91 height 18
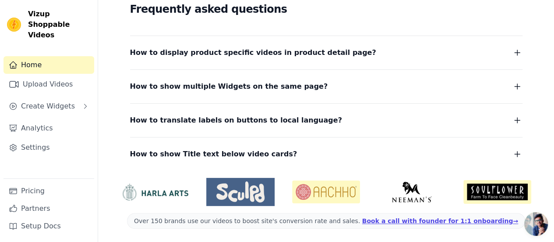
scroll to position [59, 0]
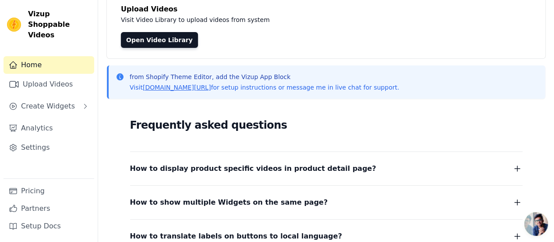
click at [520, 171] on icon "button" at bounding box center [517, 168] width 11 height 11
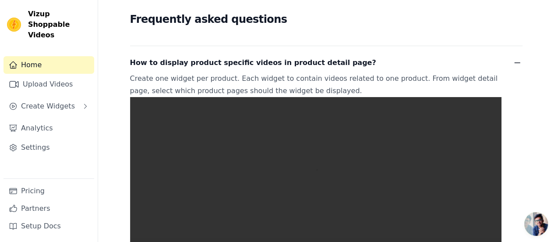
scroll to position [172, 0]
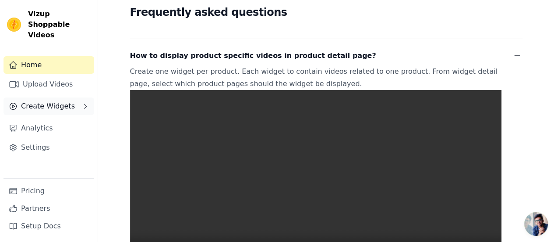
click at [85, 103] on icon "Sidebar" at bounding box center [85, 106] width 7 height 7
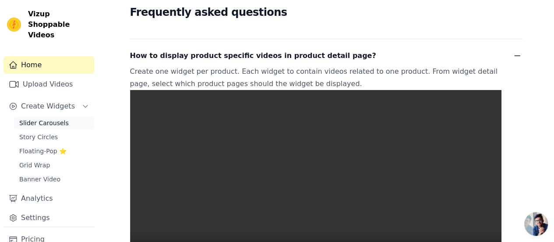
click at [55, 118] on span "Slider Carousels" at bounding box center [44, 122] width 50 height 9
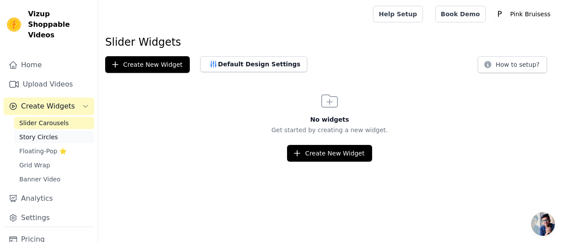
click at [54, 131] on link "Story Circles" at bounding box center [54, 137] width 80 height 12
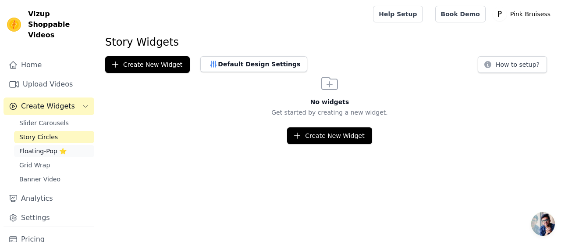
click at [47, 146] on span "Floating-Pop ⭐" at bounding box center [42, 150] width 47 height 9
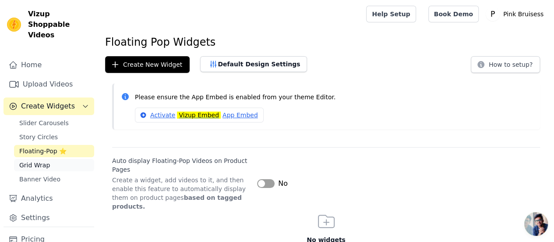
click at [43, 160] on span "Grid Wrap" at bounding box center [34, 164] width 31 height 9
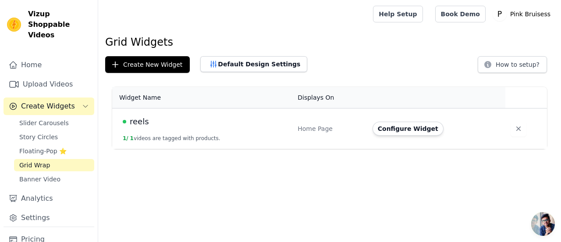
click at [163, 148] on td "reels 1 / 1 videos are tagged with products." at bounding box center [202, 128] width 180 height 41
click at [165, 132] on td "reels 1 / 1 videos are tagged with products." at bounding box center [202, 128] width 180 height 41
click at [399, 131] on button "Configure Widget" at bounding box center [408, 128] width 71 height 14
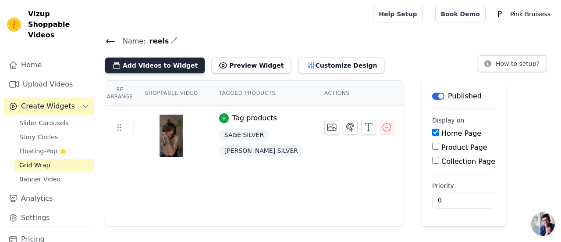
click at [161, 63] on button "Add Videos to Widget" at bounding box center [154, 65] width 99 height 16
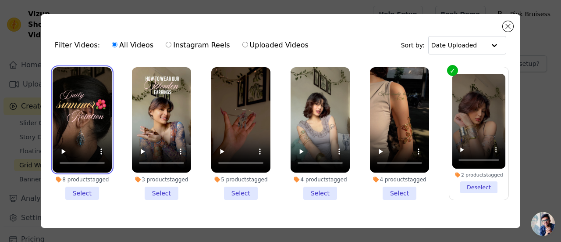
click at [83, 98] on video at bounding box center [82, 119] width 59 height 105
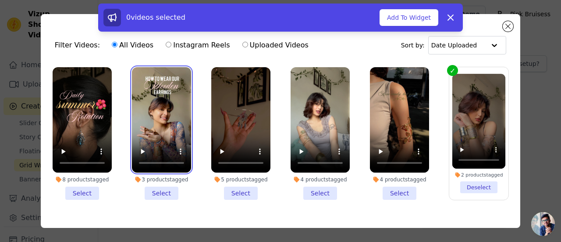
click at [166, 100] on video at bounding box center [161, 119] width 59 height 105
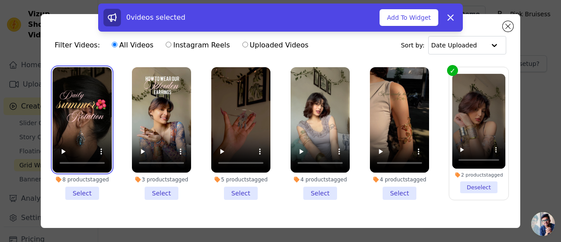
click at [74, 103] on video at bounding box center [82, 119] width 59 height 105
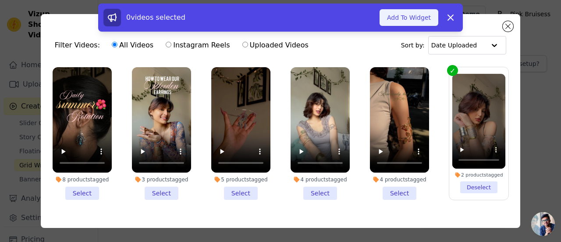
click at [407, 15] on button "Add To Widget" at bounding box center [409, 17] width 59 height 17
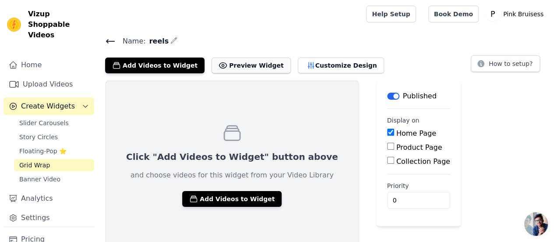
click at [240, 64] on button "Preview Widget" at bounding box center [251, 65] width 79 height 16
click at [112, 42] on icon at bounding box center [110, 41] width 11 height 11
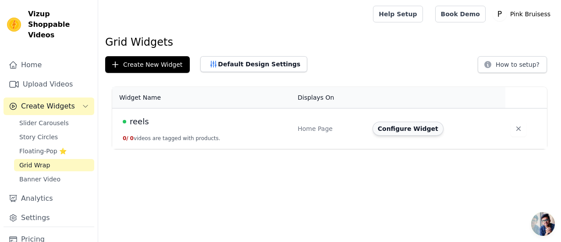
click at [402, 124] on button "Configure Widget" at bounding box center [408, 128] width 71 height 14
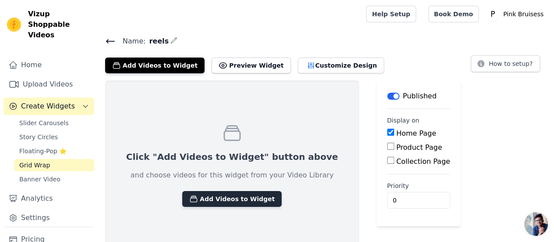
click at [204, 200] on button "Add Videos to Widget" at bounding box center [231, 199] width 99 height 16
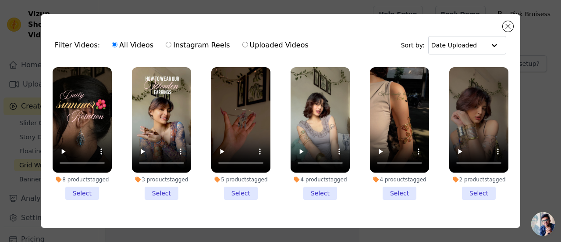
click at [88, 187] on li "8 products tagged Select" at bounding box center [82, 133] width 59 height 132
click at [0, 0] on input "8 products tagged Select" at bounding box center [0, 0] width 0 height 0
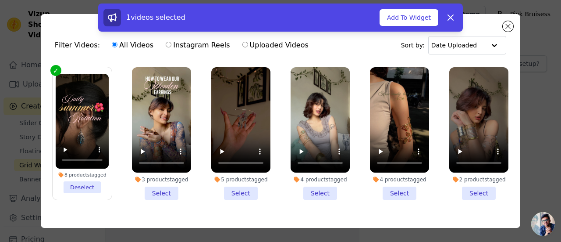
click at [79, 187] on li "8 products tagged Deselect" at bounding box center [82, 133] width 53 height 119
click at [0, 0] on input "8 products tagged Deselect" at bounding box center [0, 0] width 0 height 0
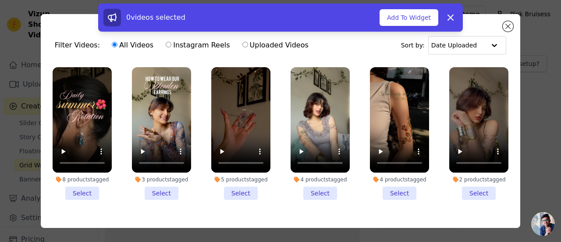
click at [399, 191] on li "4 products tagged Select" at bounding box center [399, 133] width 59 height 132
click at [0, 0] on input "4 products tagged Select" at bounding box center [0, 0] width 0 height 0
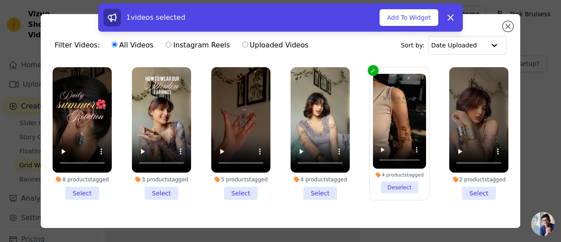
click at [323, 192] on li "4 products tagged Select" at bounding box center [320, 133] width 59 height 132
click at [0, 0] on input "4 products tagged Select" at bounding box center [0, 0] width 0 height 0
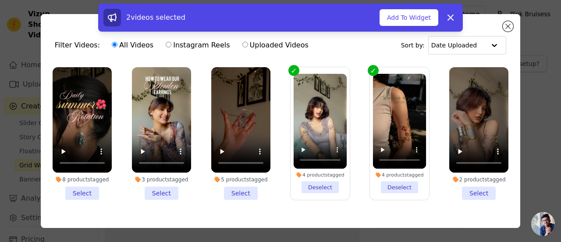
click at [235, 185] on li "5 products tagged Select" at bounding box center [240, 133] width 59 height 132
click at [0, 0] on input "5 products tagged Select" at bounding box center [0, 0] width 0 height 0
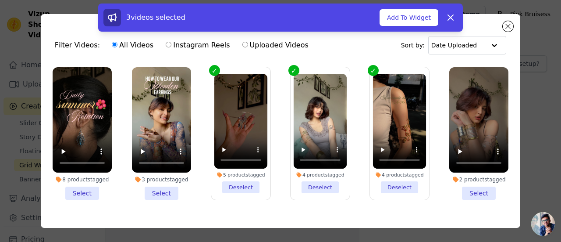
click at [472, 193] on li "2 products tagged Select" at bounding box center [478, 133] width 59 height 132
click at [0, 0] on input "2 products tagged Select" at bounding box center [0, 0] width 0 height 0
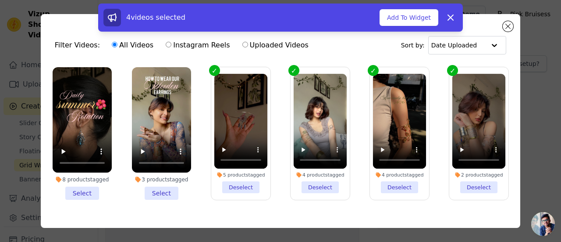
click at [87, 188] on li "8 products tagged Select" at bounding box center [82, 133] width 59 height 132
click at [0, 0] on input "8 products tagged Select" at bounding box center [0, 0] width 0 height 0
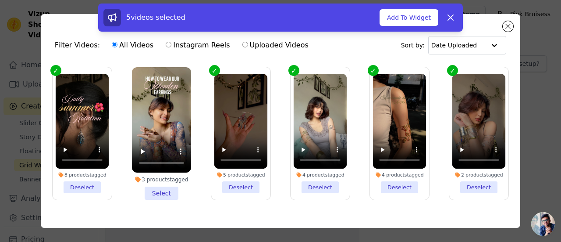
click at [162, 187] on li "3 products tagged Select" at bounding box center [161, 133] width 59 height 132
click at [0, 0] on input "3 products tagged Select" at bounding box center [0, 0] width 0 height 0
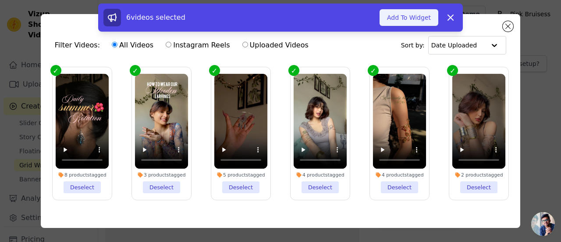
click at [405, 12] on button "Add To Widget" at bounding box center [409, 17] width 59 height 17
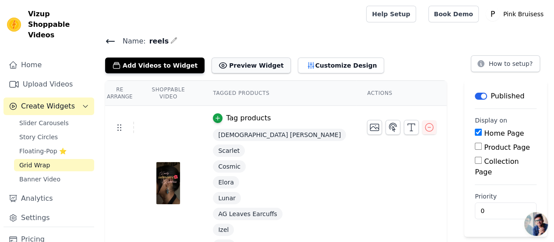
click at [240, 62] on button "Preview Widget" at bounding box center [251, 65] width 79 height 16
